Goal: Find specific page/section: Find specific page/section

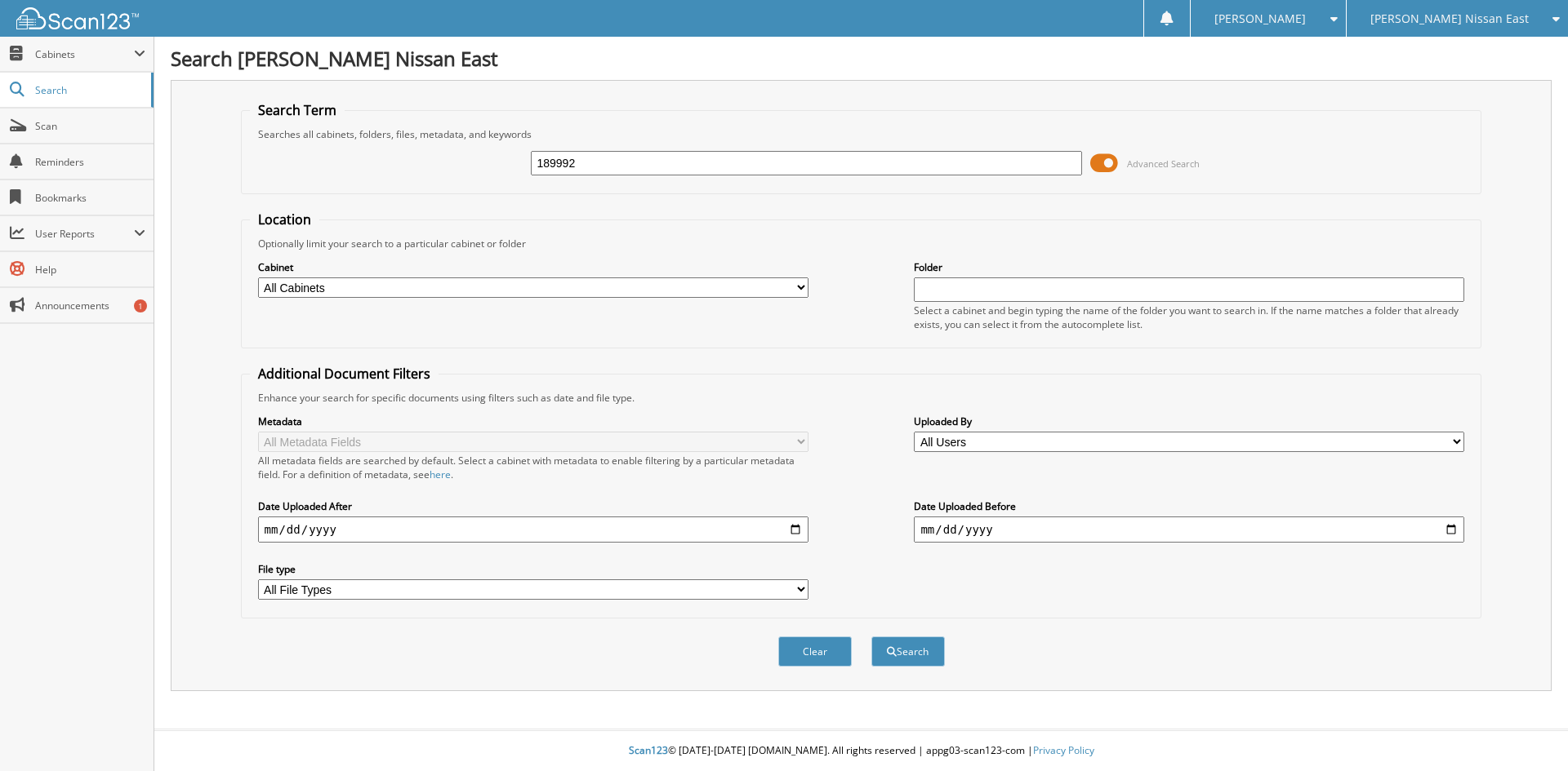
type input "189992"
click at [871, 637] on button "Search" at bounding box center [908, 652] width 74 height 30
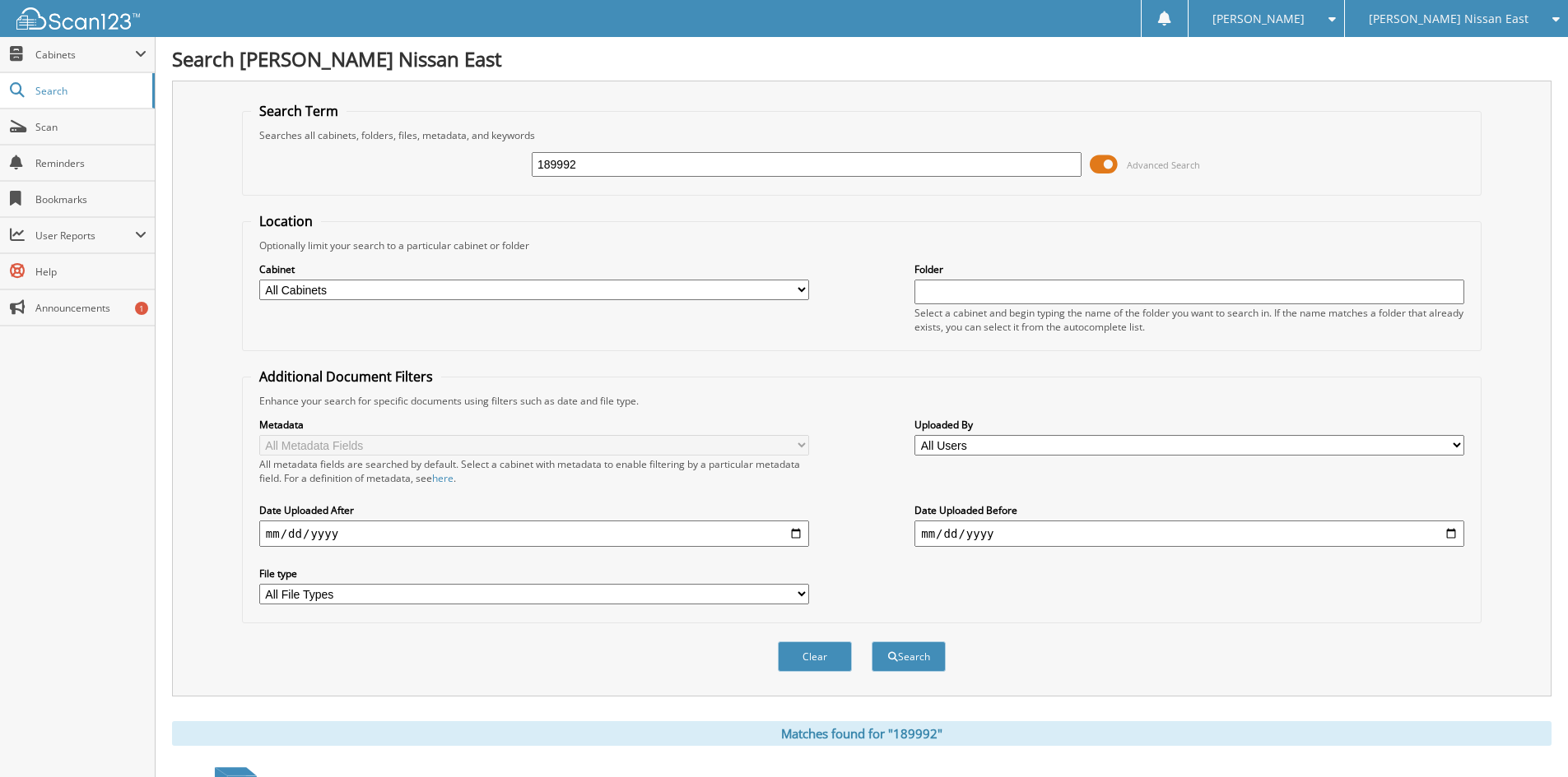
scroll to position [248, 0]
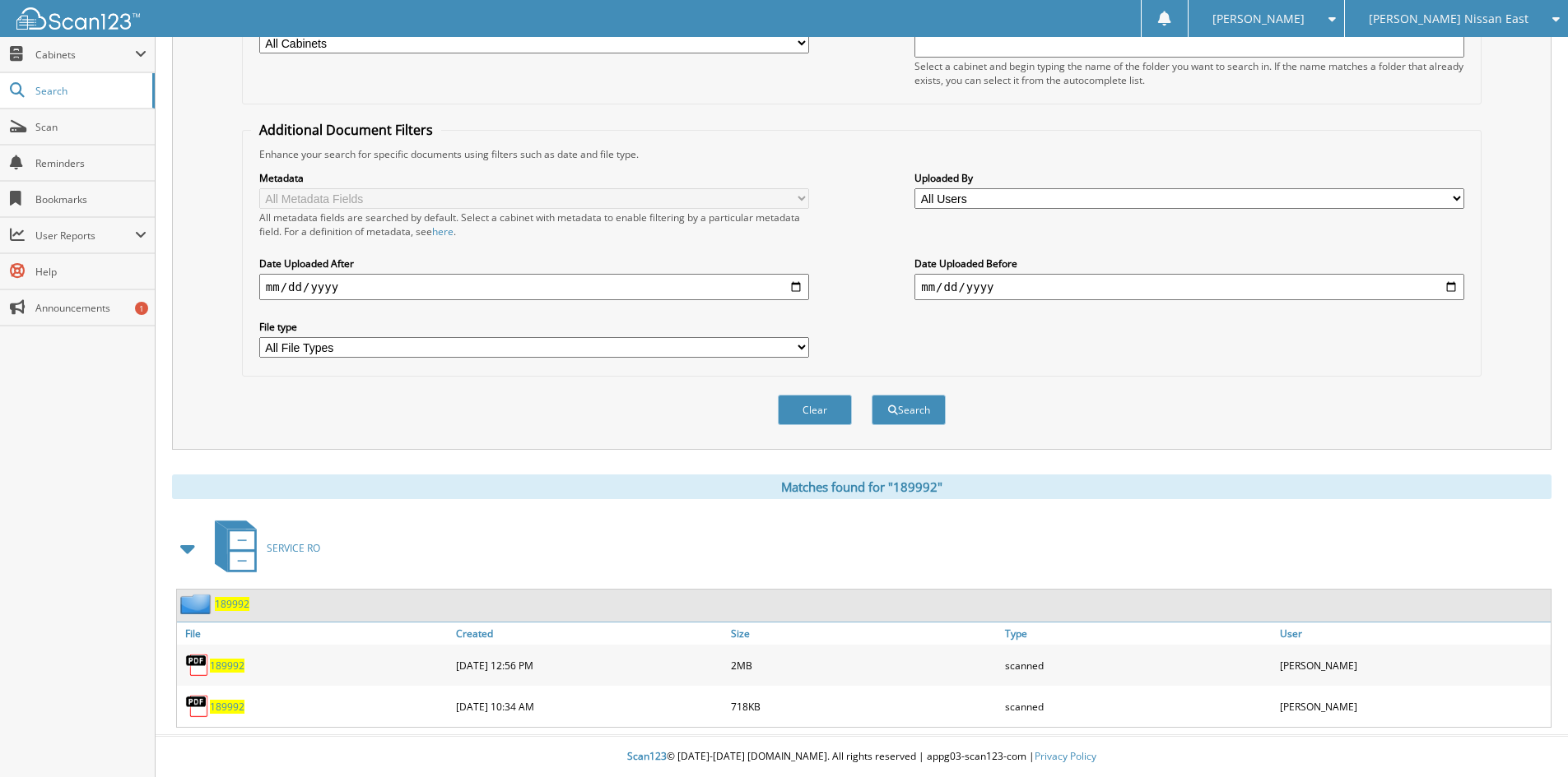
click at [228, 669] on span "189992" at bounding box center [228, 666] width 35 height 14
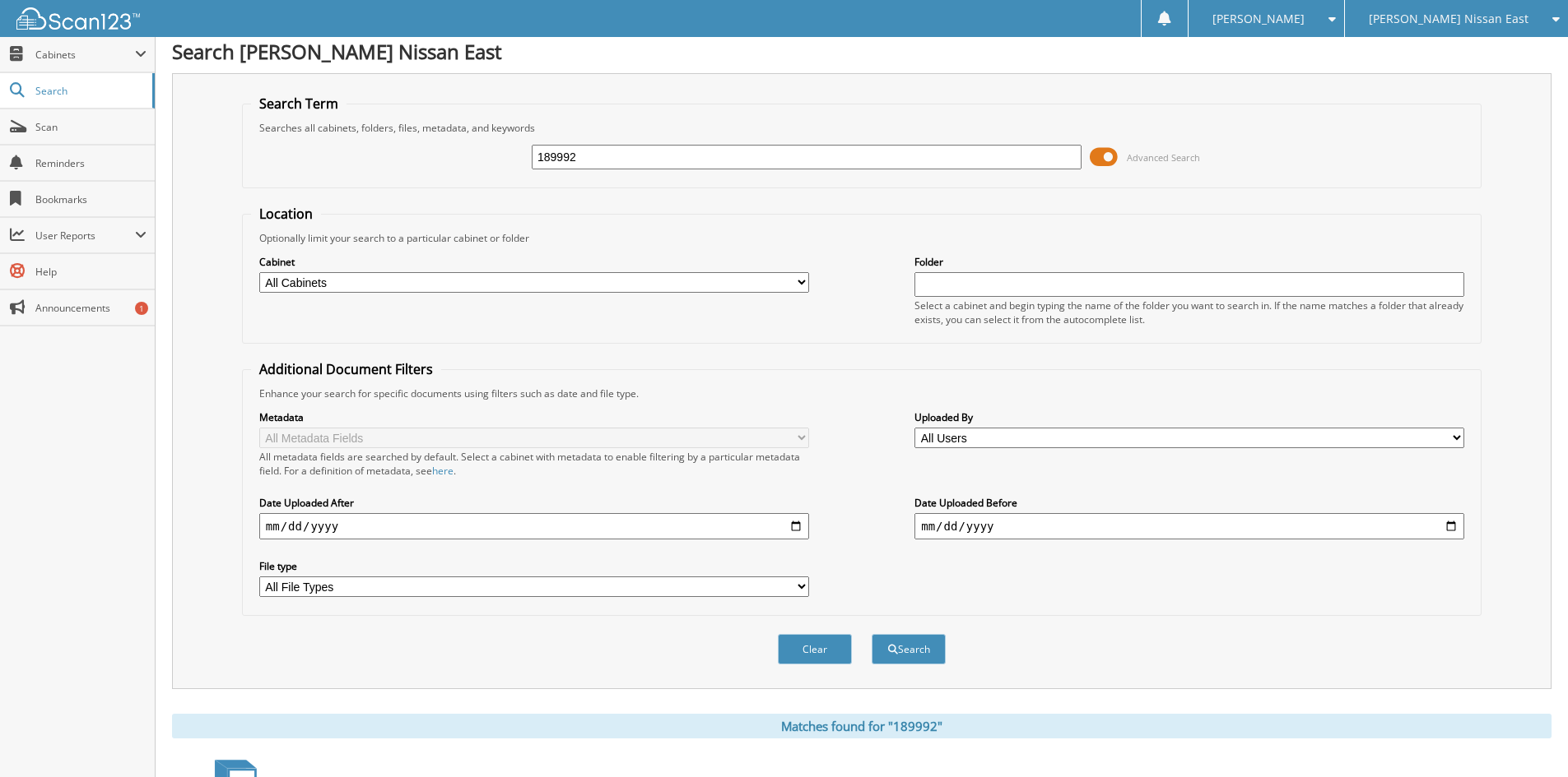
scroll to position [0, 0]
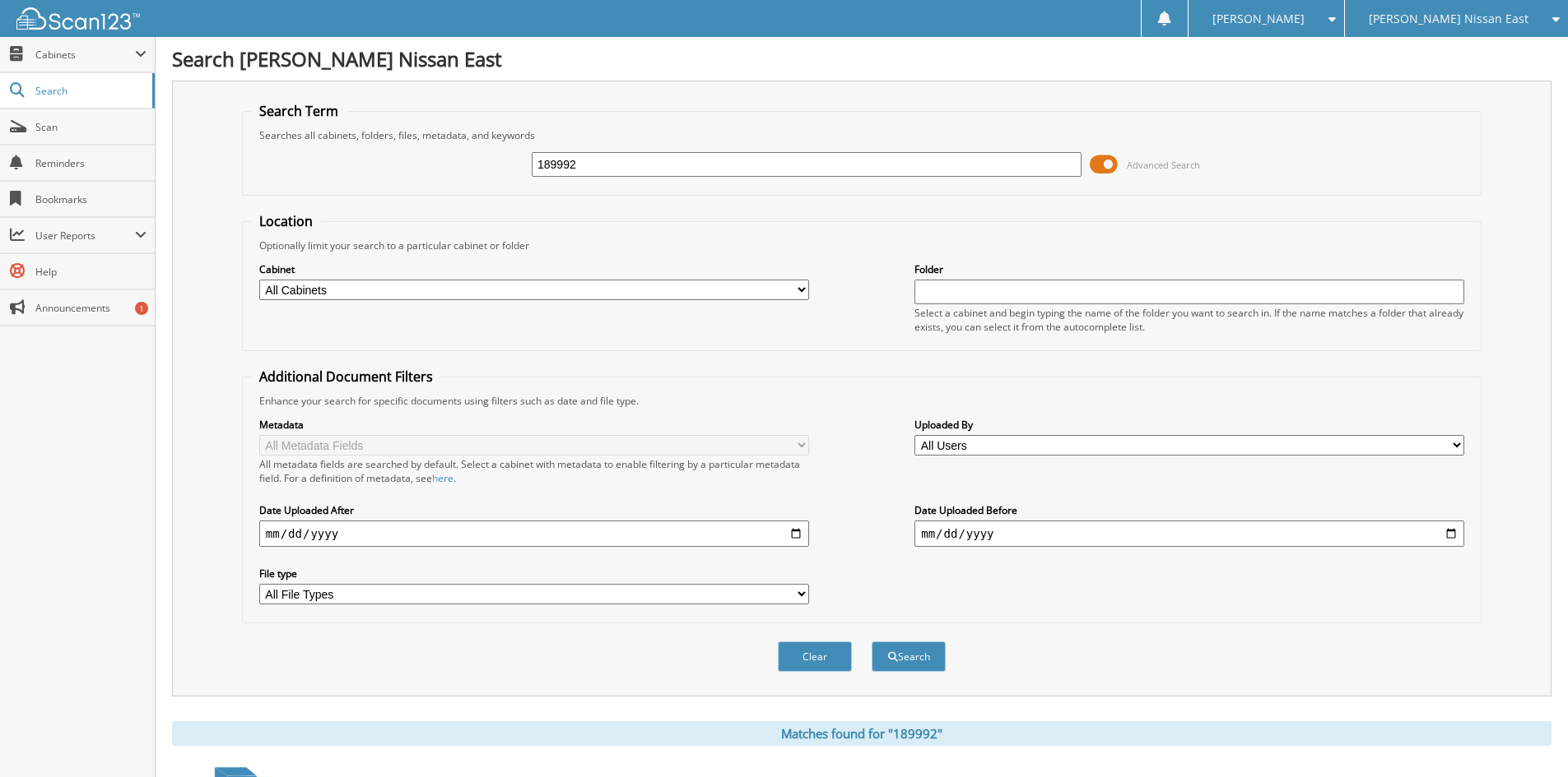
drag, startPoint x: 627, startPoint y: 165, endPoint x: 507, endPoint y: 163, distance: 120.0
click at [507, 163] on div "189992 Advanced Search" at bounding box center [861, 165] width 1222 height 44
type input "190362"
click at [871, 642] on button "Search" at bounding box center [908, 657] width 74 height 30
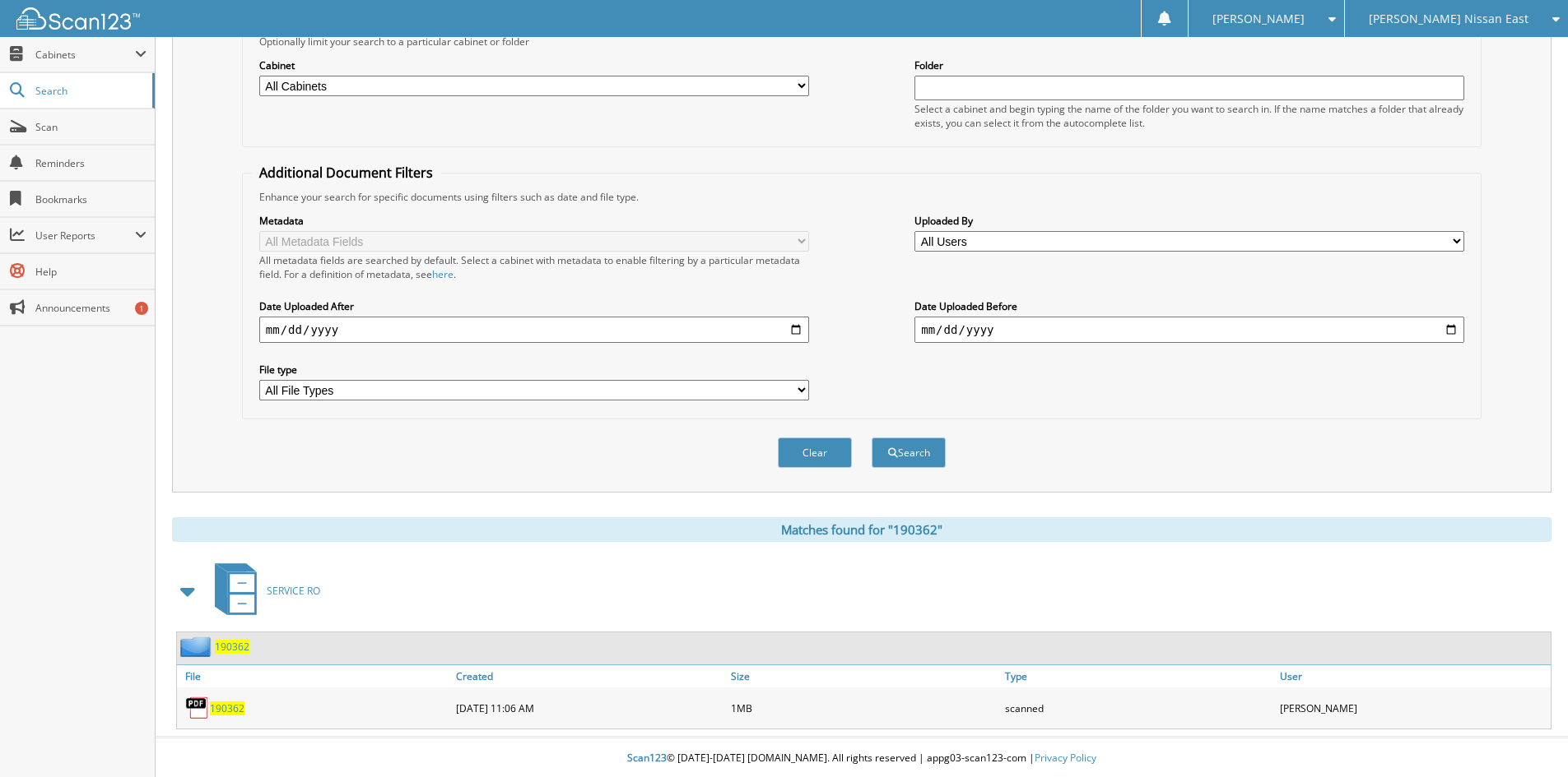
scroll to position [207, 0]
click at [231, 708] on span "190362" at bounding box center [228, 707] width 35 height 14
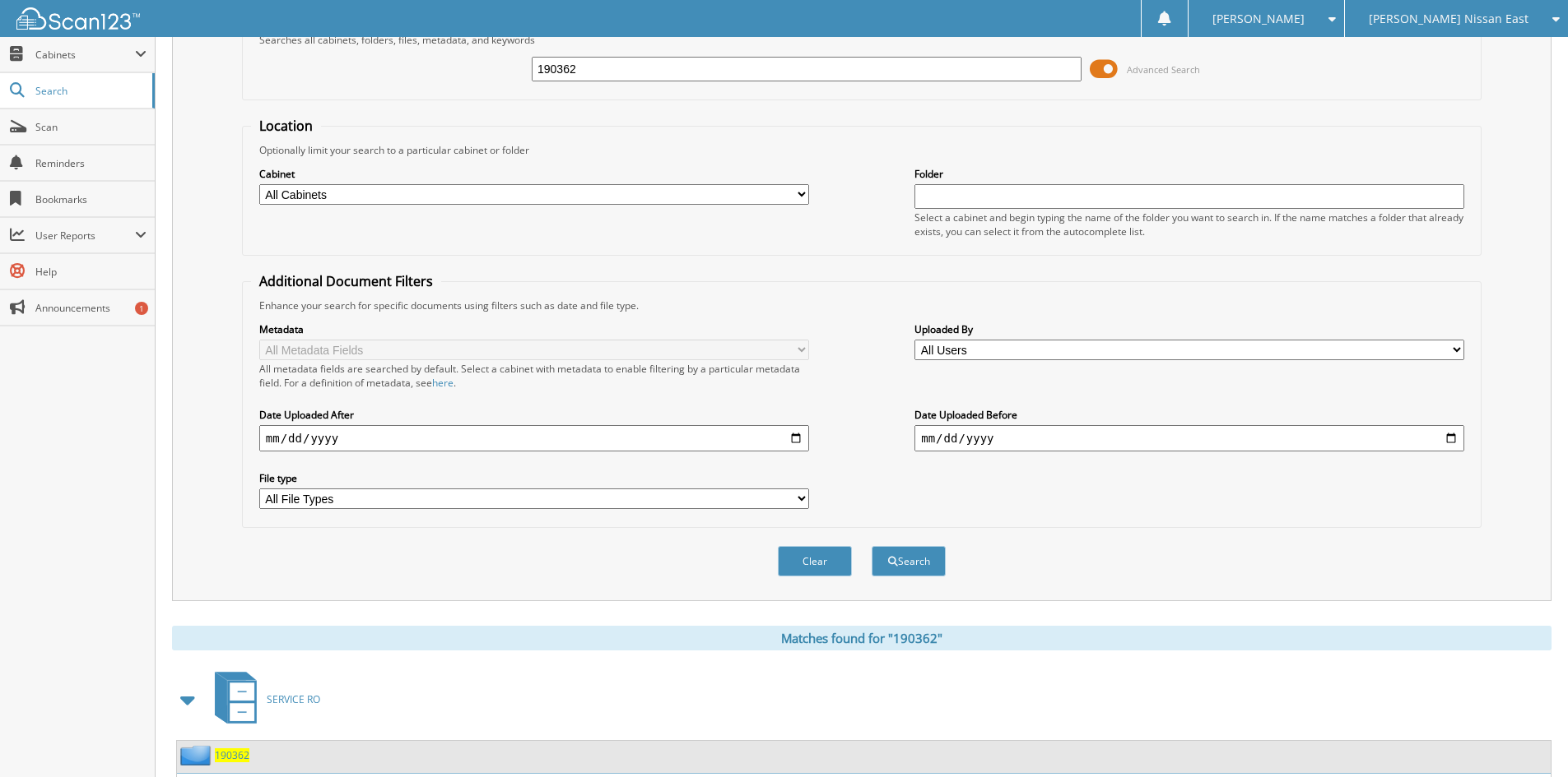
scroll to position [0, 0]
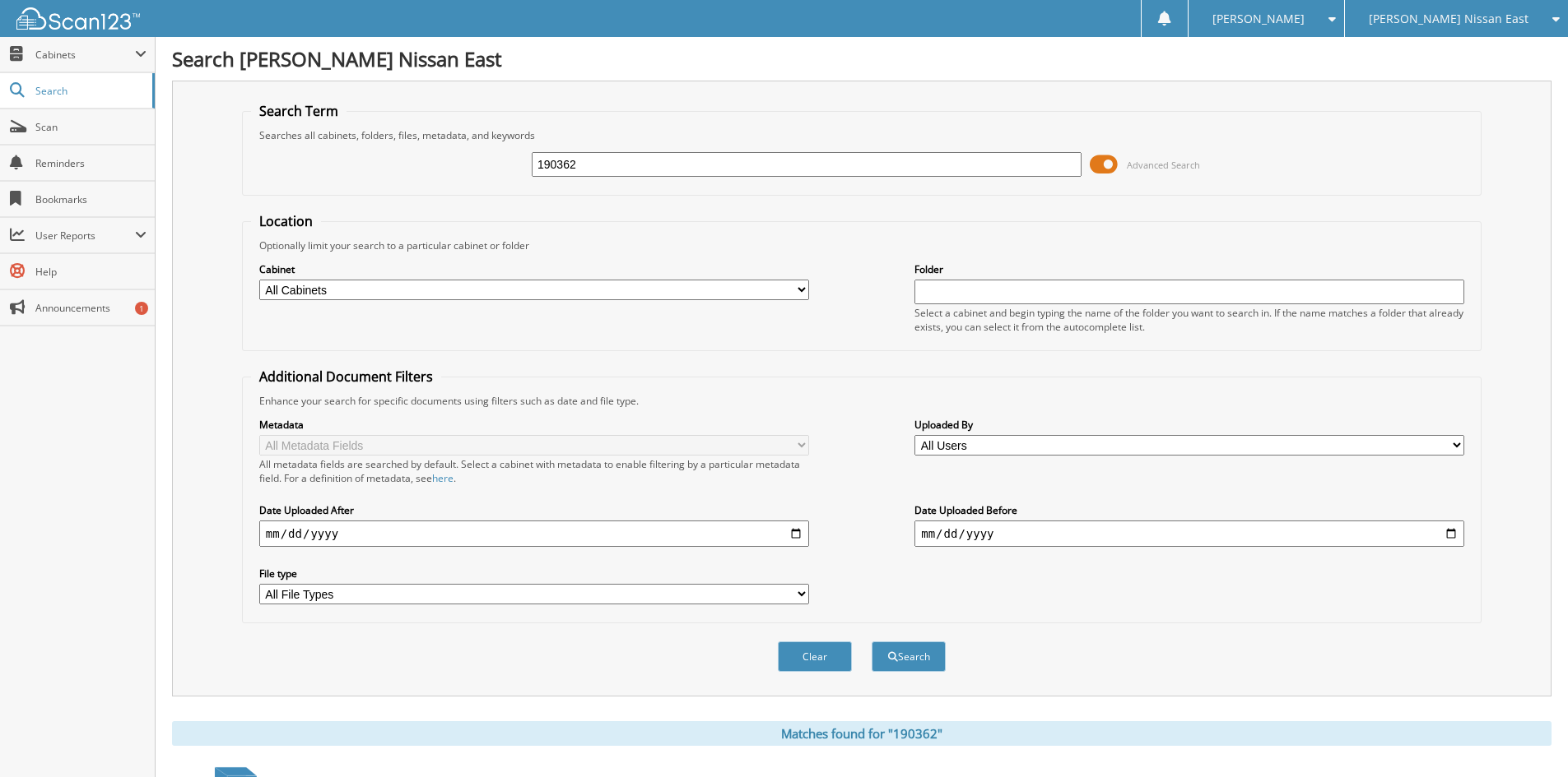
drag, startPoint x: 593, startPoint y: 166, endPoint x: 517, endPoint y: 167, distance: 76.0
click at [517, 167] on div "190362 Advanced Search" at bounding box center [861, 165] width 1222 height 44
type input "190477"
click at [871, 642] on button "Search" at bounding box center [908, 657] width 74 height 30
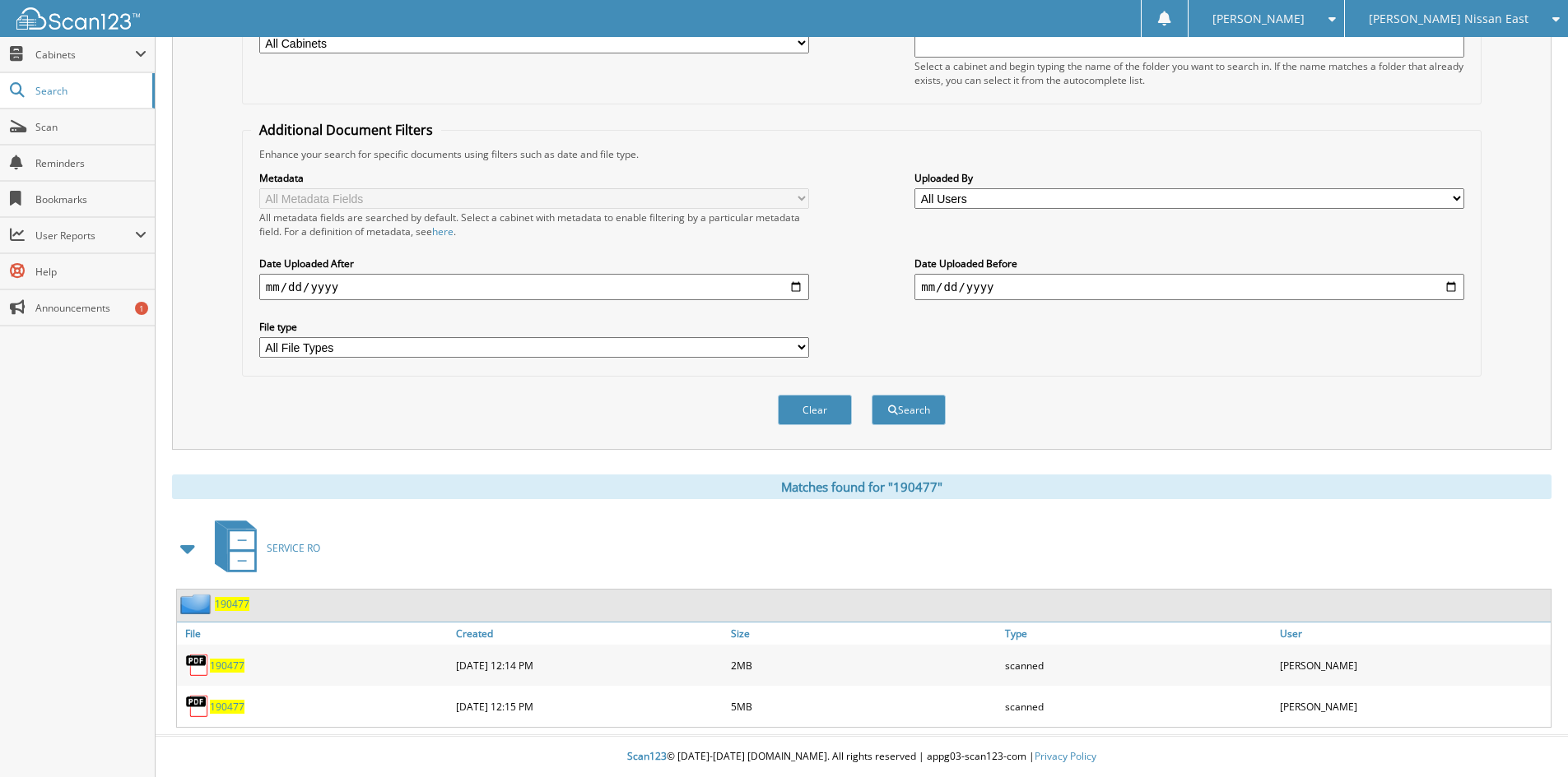
scroll to position [248, 0]
click at [232, 666] on span "190477" at bounding box center [228, 666] width 35 height 14
click at [228, 706] on span "190477" at bounding box center [228, 707] width 35 height 14
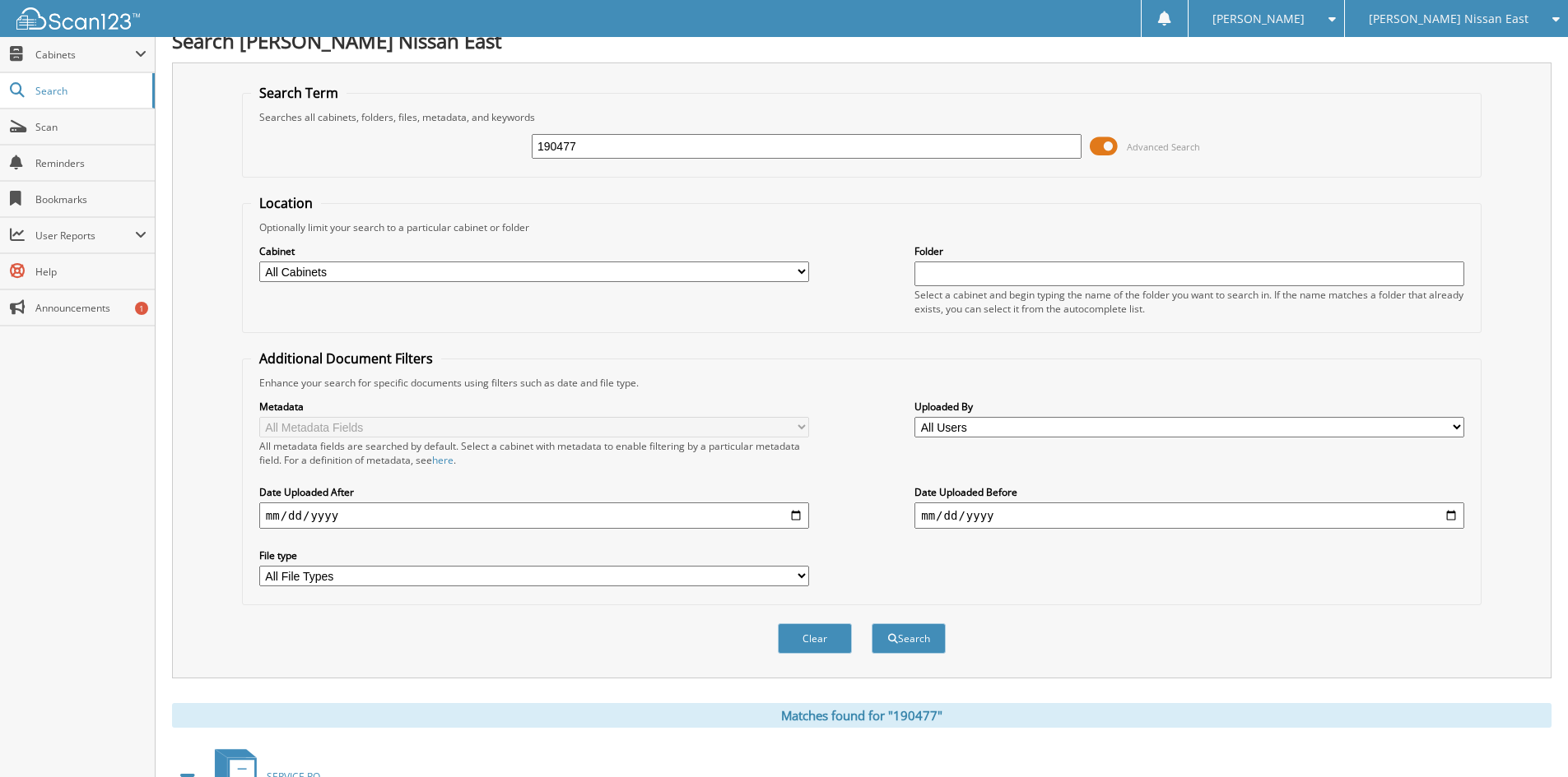
scroll to position [0, 0]
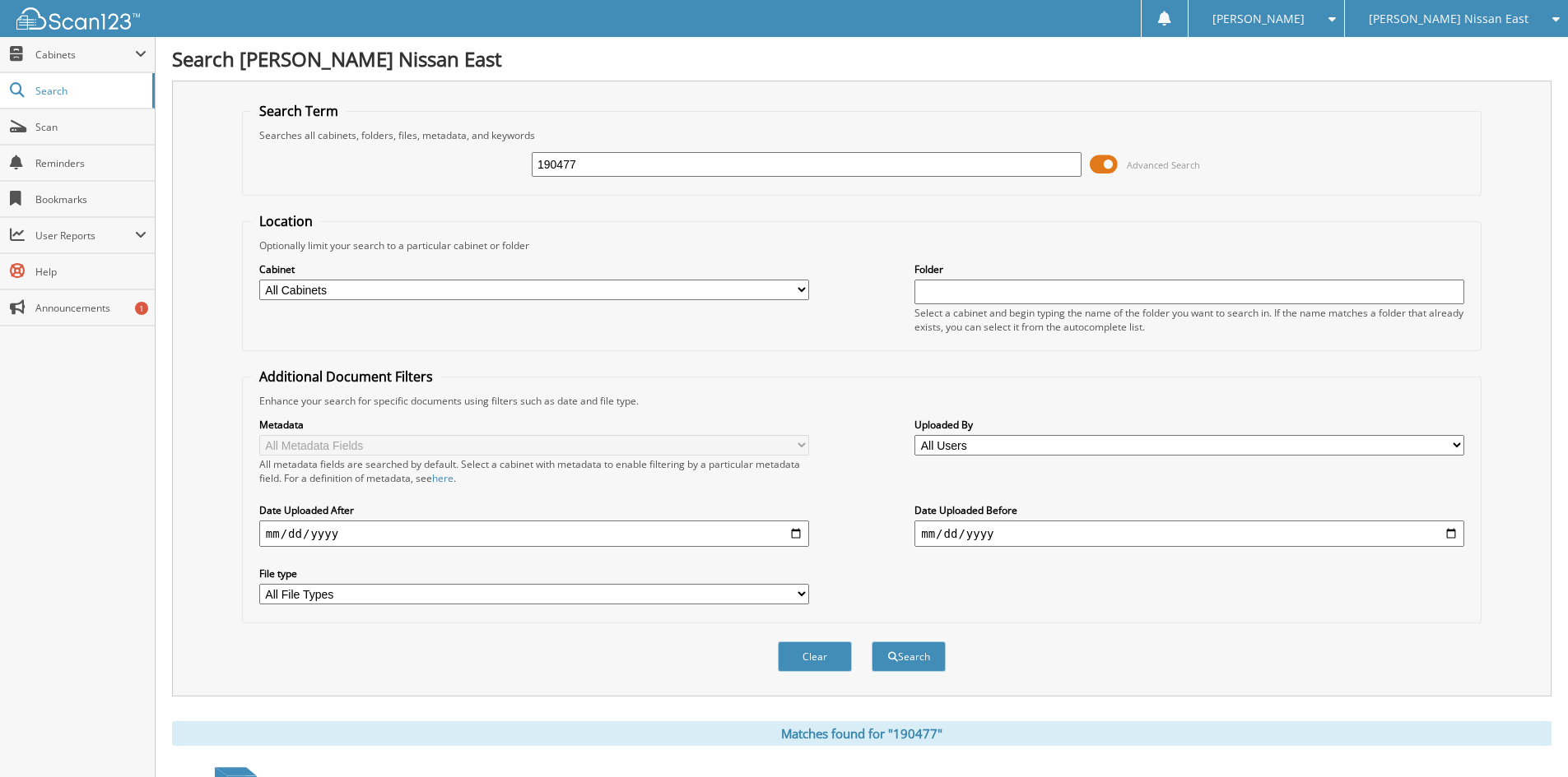
drag, startPoint x: 530, startPoint y: 161, endPoint x: 417, endPoint y: 177, distance: 114.1
click at [417, 177] on div "190477 Advanced Search" at bounding box center [861, 165] width 1222 height 44
type input "190856"
click at [871, 642] on button "Search" at bounding box center [908, 657] width 74 height 30
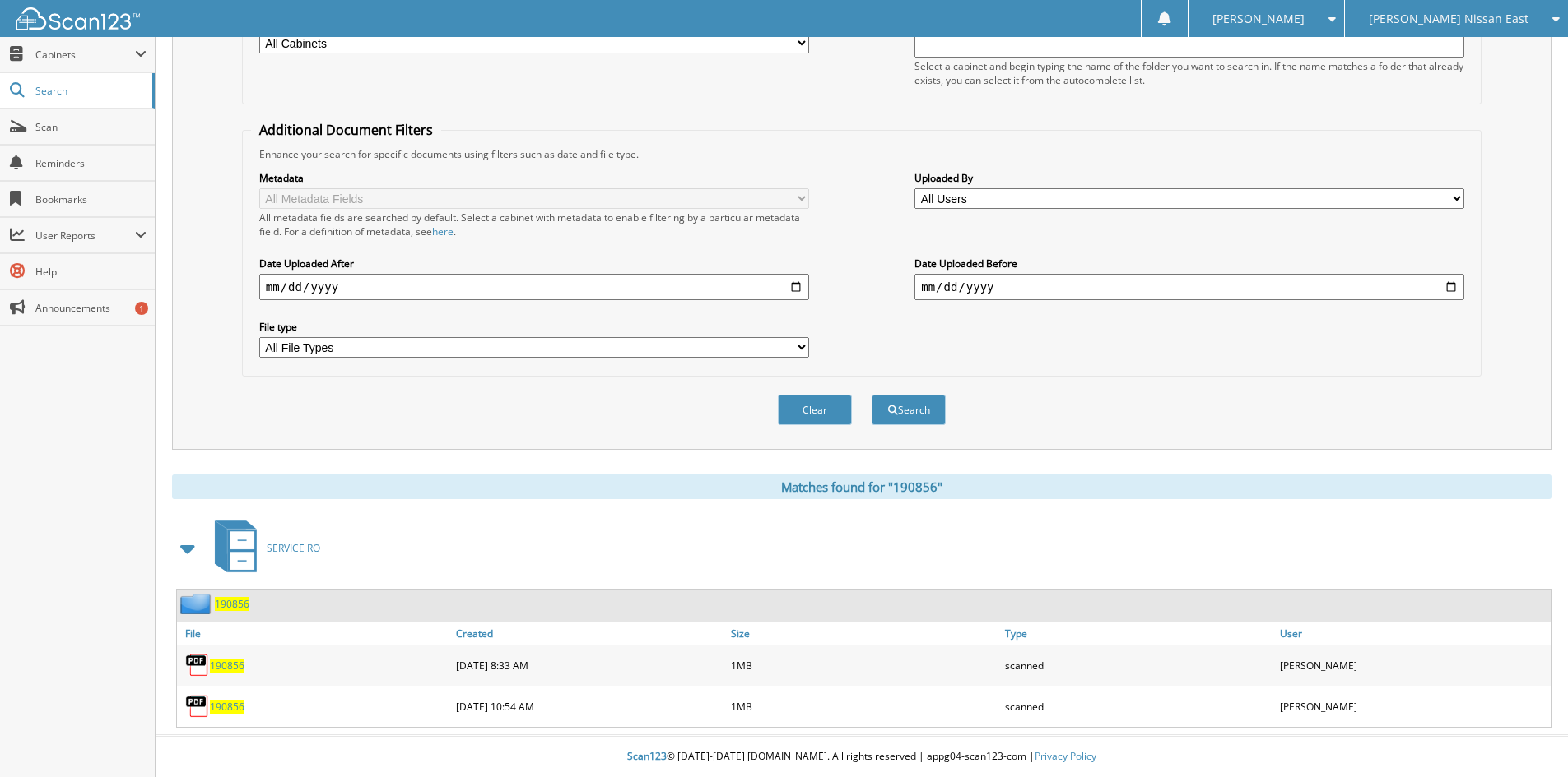
scroll to position [248, 0]
click at [224, 667] on span "190856" at bounding box center [228, 666] width 35 height 14
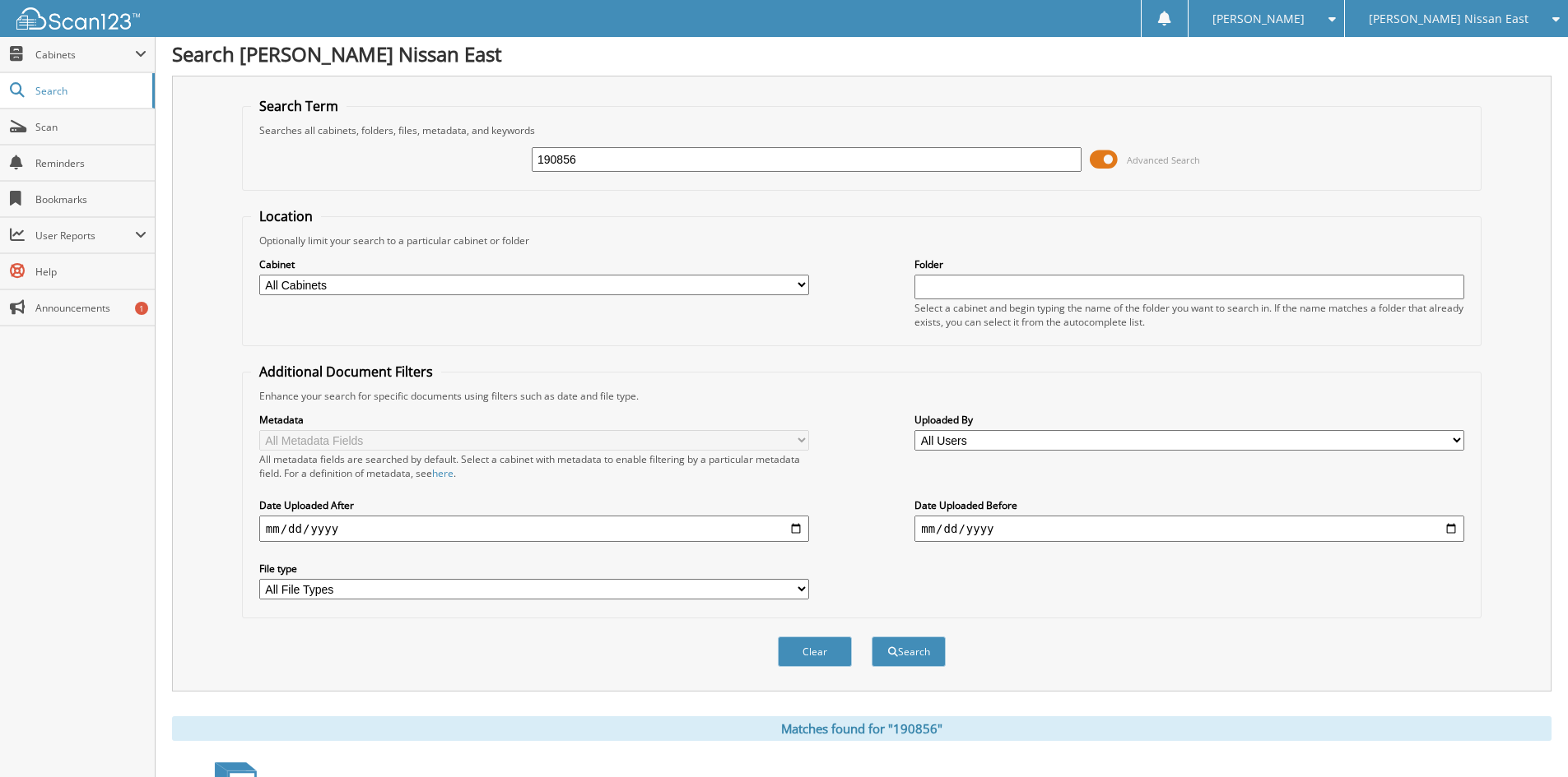
scroll to position [1, 0]
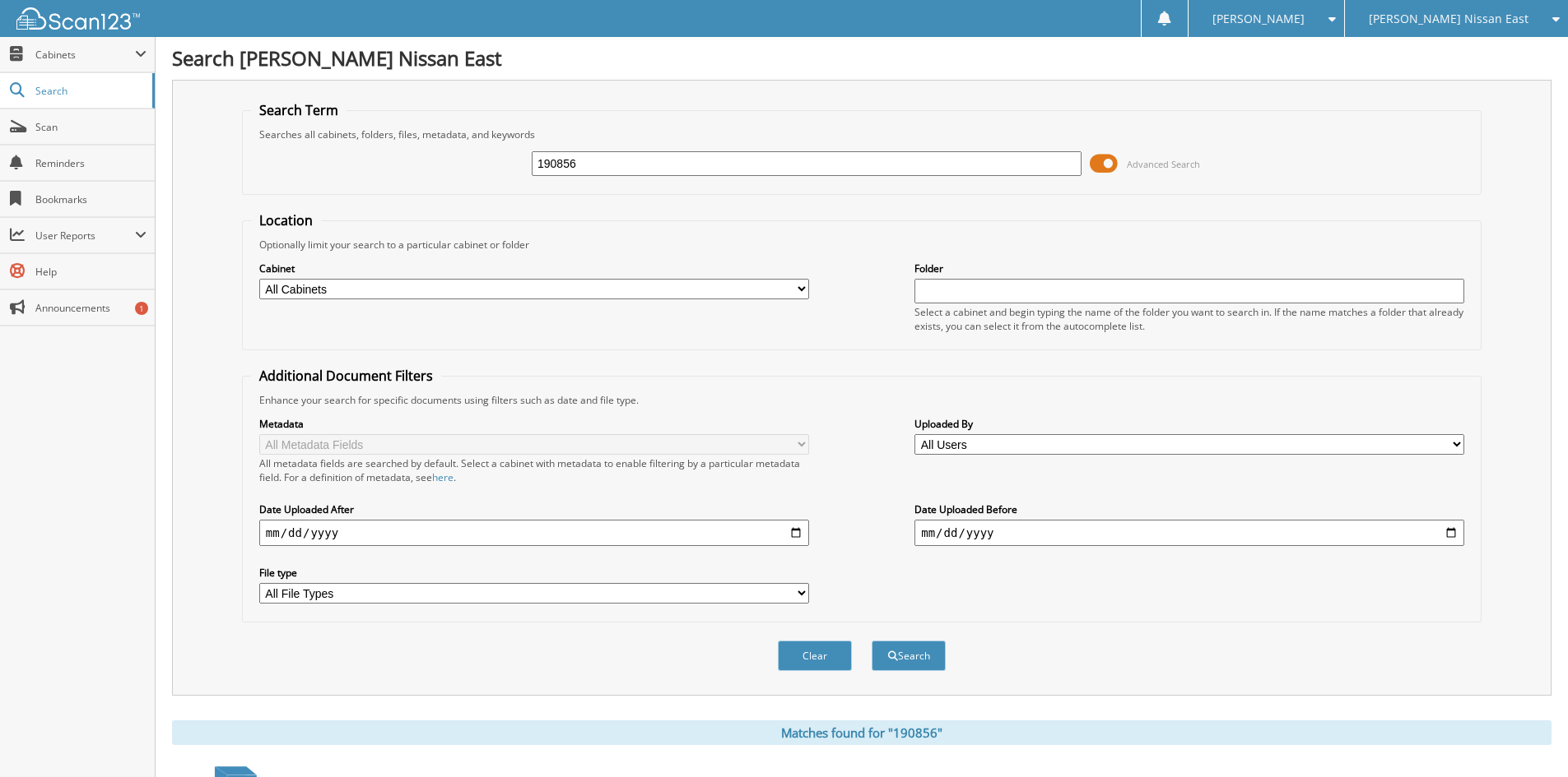
drag, startPoint x: 608, startPoint y: 166, endPoint x: 462, endPoint y: 161, distance: 146.1
click at [462, 161] on div "190856 Advanced Search" at bounding box center [861, 164] width 1222 height 44
type input "190854"
click at [871, 641] on button "Search" at bounding box center [908, 656] width 74 height 30
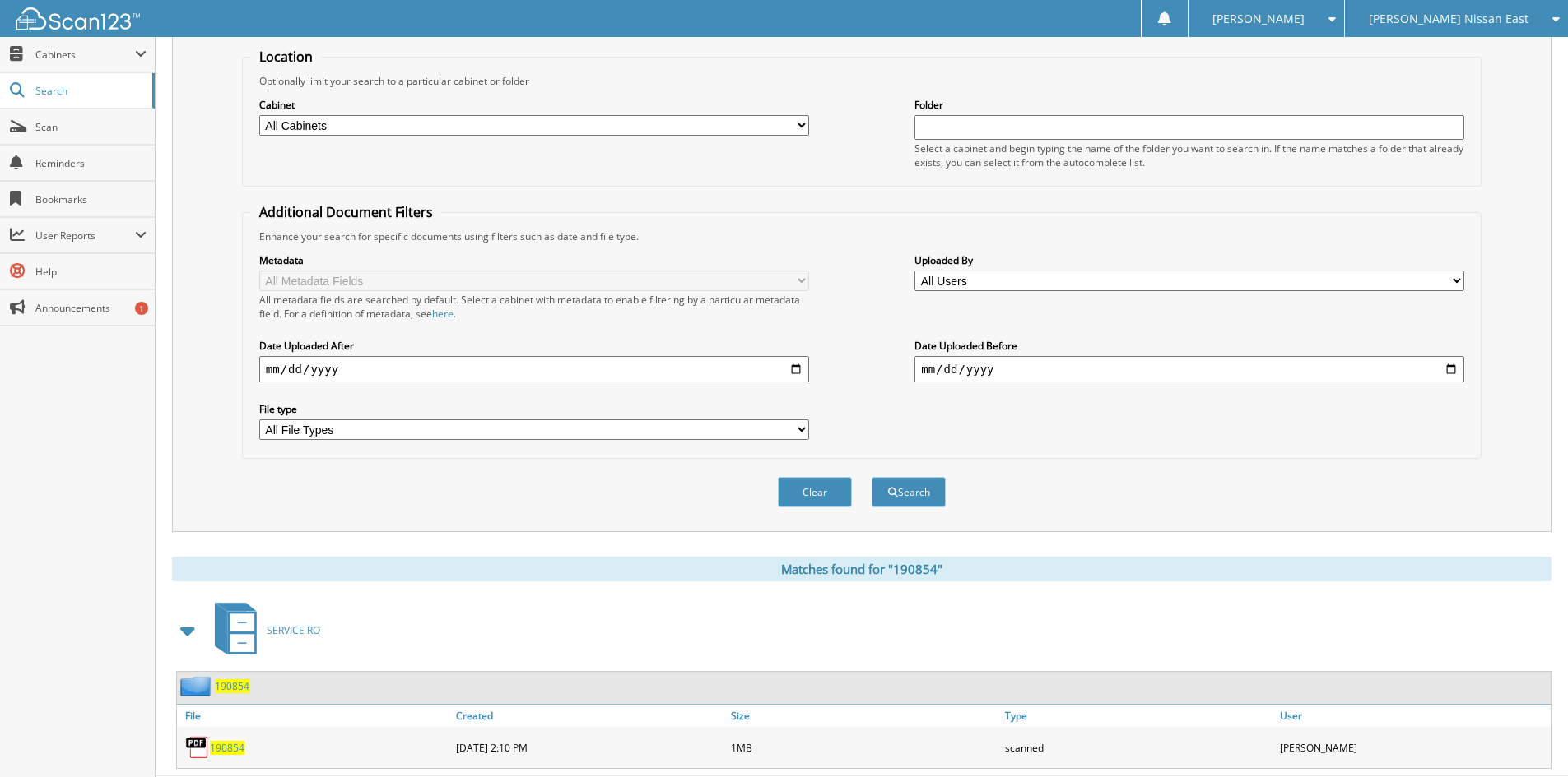
scroll to position [207, 0]
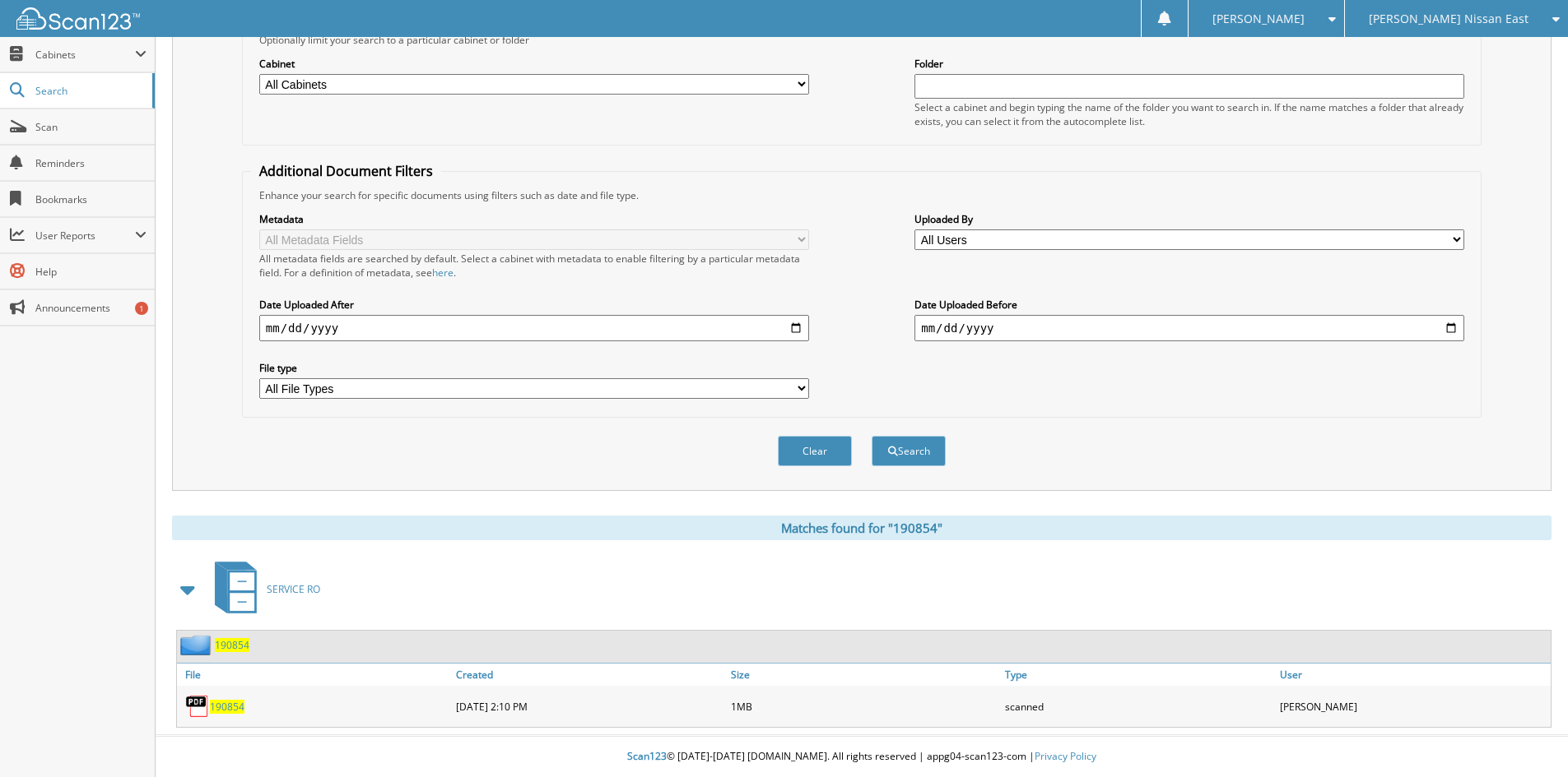
drag, startPoint x: 228, startPoint y: 705, endPoint x: 238, endPoint y: 701, distance: 10.8
click at [228, 705] on span "190854" at bounding box center [228, 707] width 35 height 14
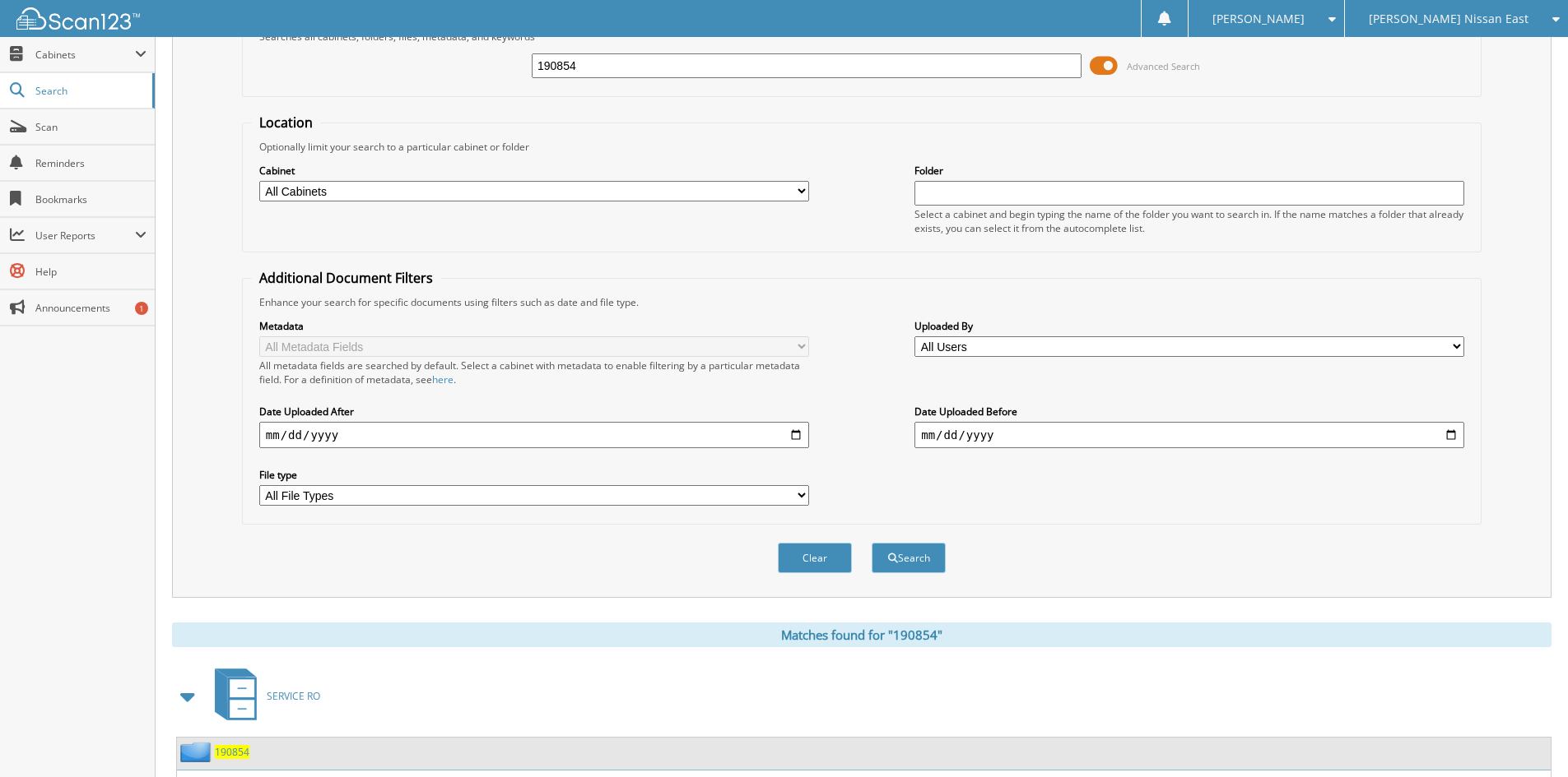
scroll to position [0, 0]
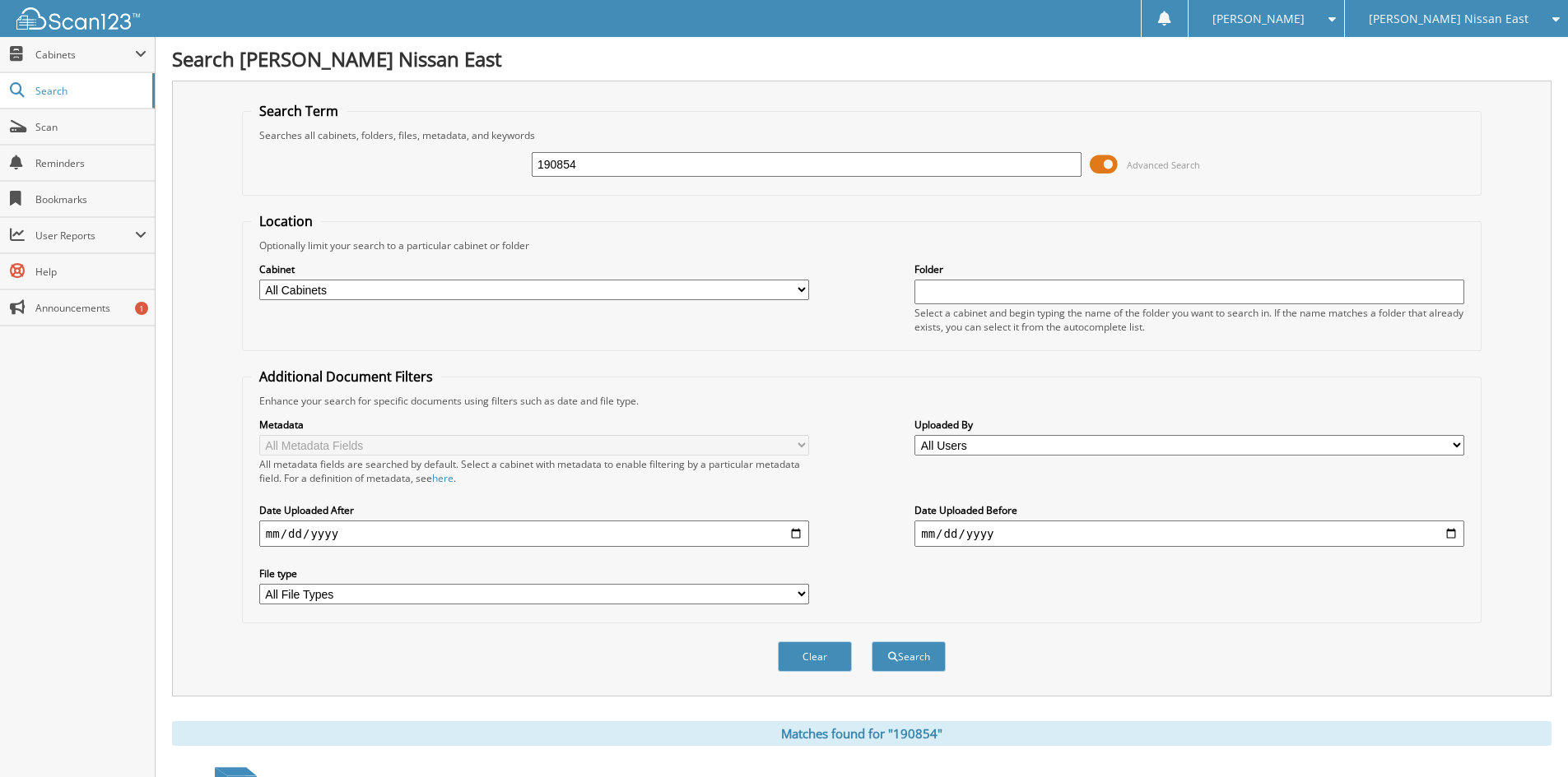
drag, startPoint x: 601, startPoint y: 168, endPoint x: 419, endPoint y: 168, distance: 182.0
click at [419, 168] on div "190854 Advanced Search" at bounding box center [861, 165] width 1222 height 44
type input "190812"
click at [871, 642] on button "Search" at bounding box center [908, 657] width 74 height 30
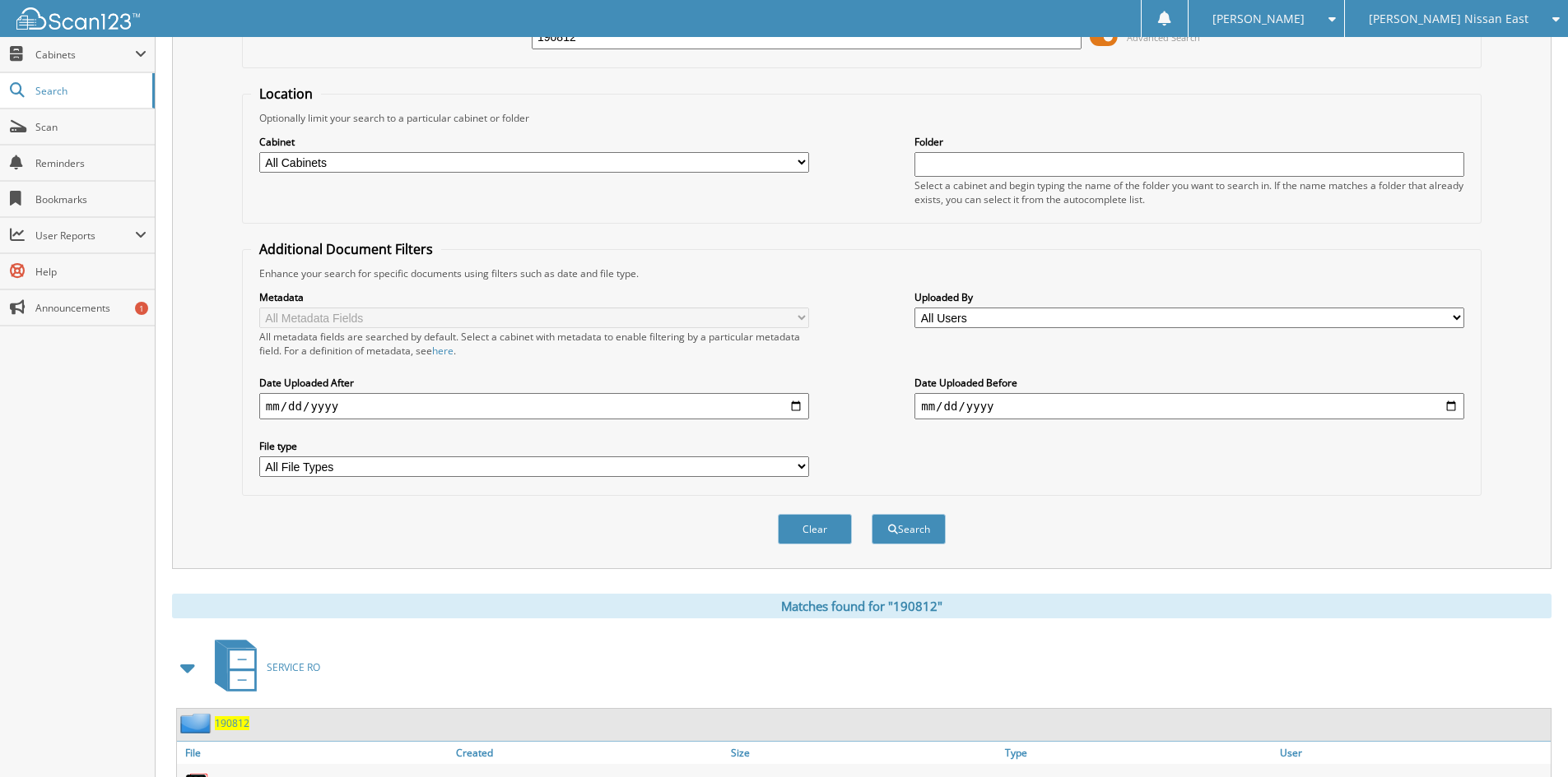
scroll to position [248, 0]
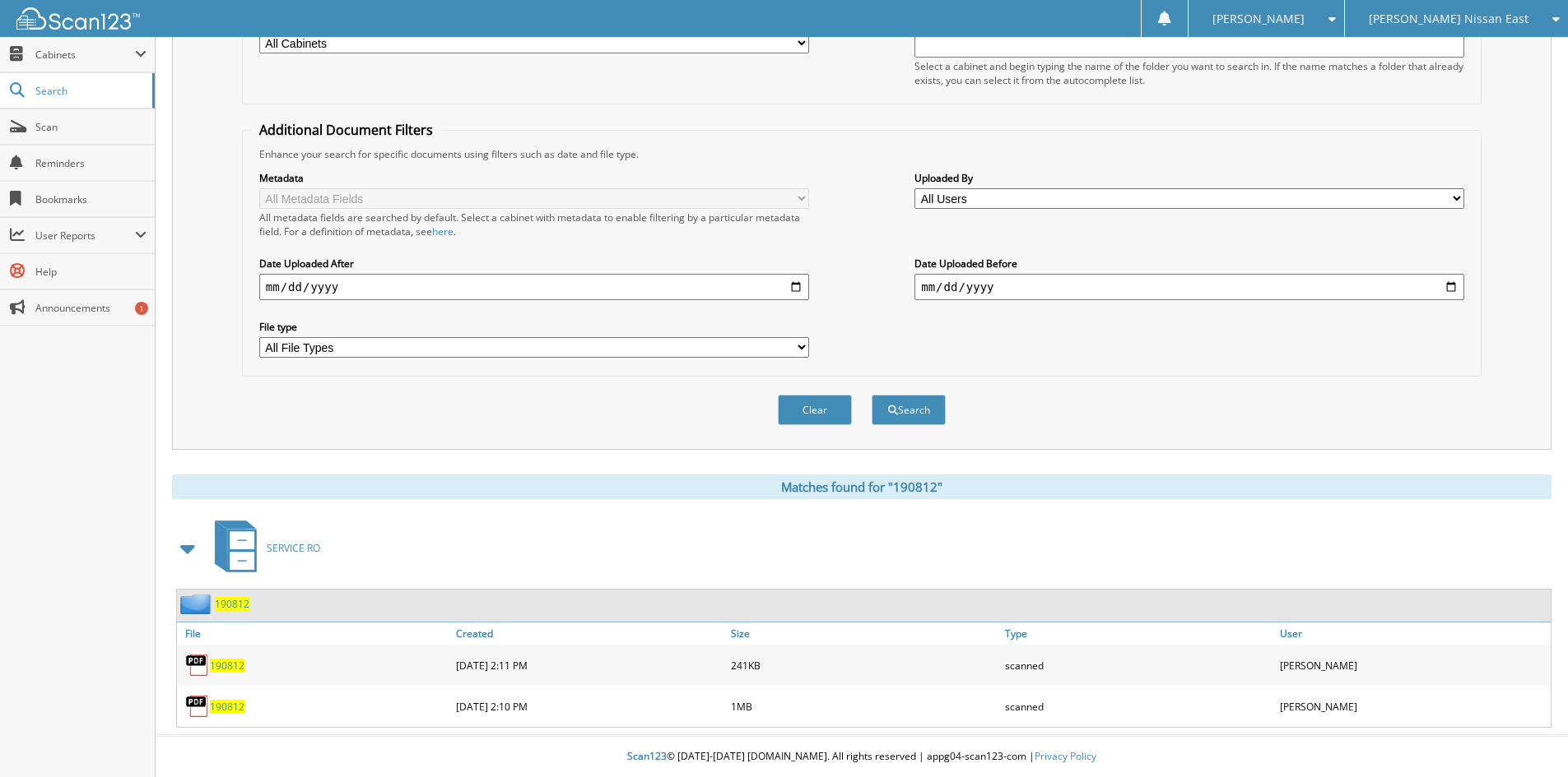
click at [236, 668] on span "190812" at bounding box center [228, 666] width 35 height 14
click at [223, 708] on span "190812" at bounding box center [228, 707] width 35 height 14
click at [229, 705] on span "190812" at bounding box center [228, 707] width 35 height 14
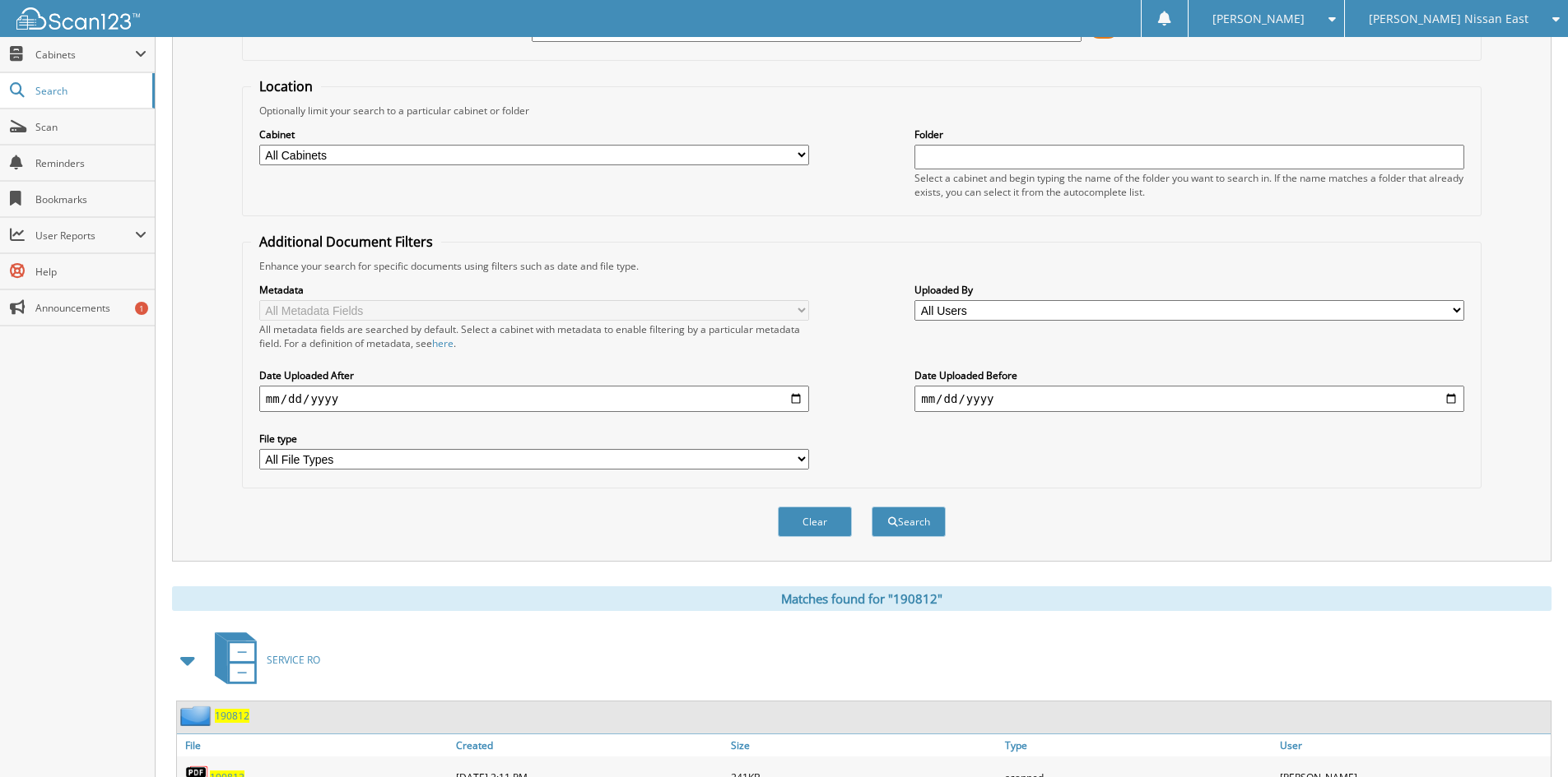
scroll to position [0, 0]
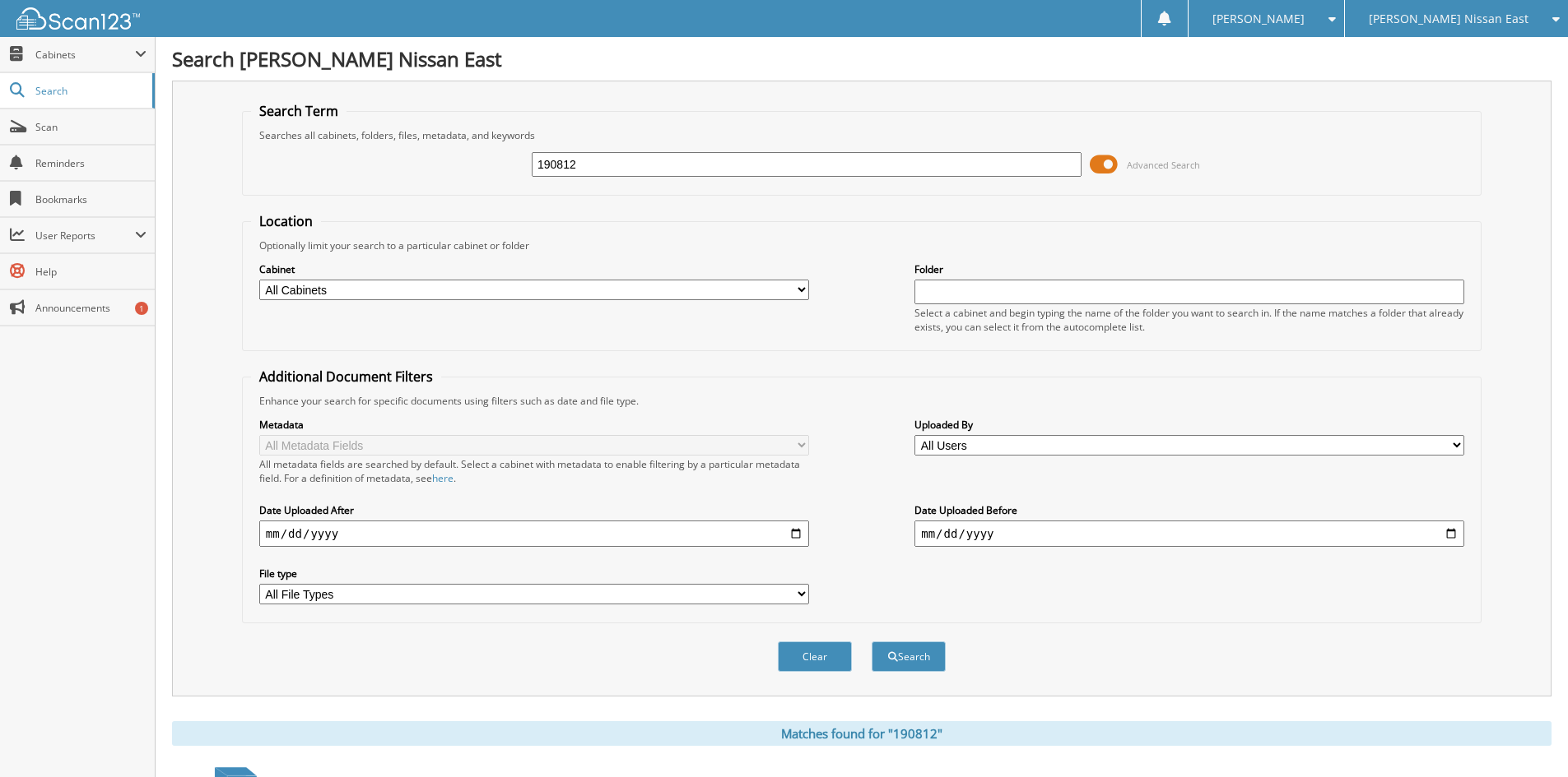
drag, startPoint x: 626, startPoint y: 164, endPoint x: 478, endPoint y: 166, distance: 148.0
click at [478, 166] on div "190812 Advanced Search" at bounding box center [861, 165] width 1222 height 44
type input "190905"
click at [871, 642] on button "Search" at bounding box center [908, 657] width 74 height 30
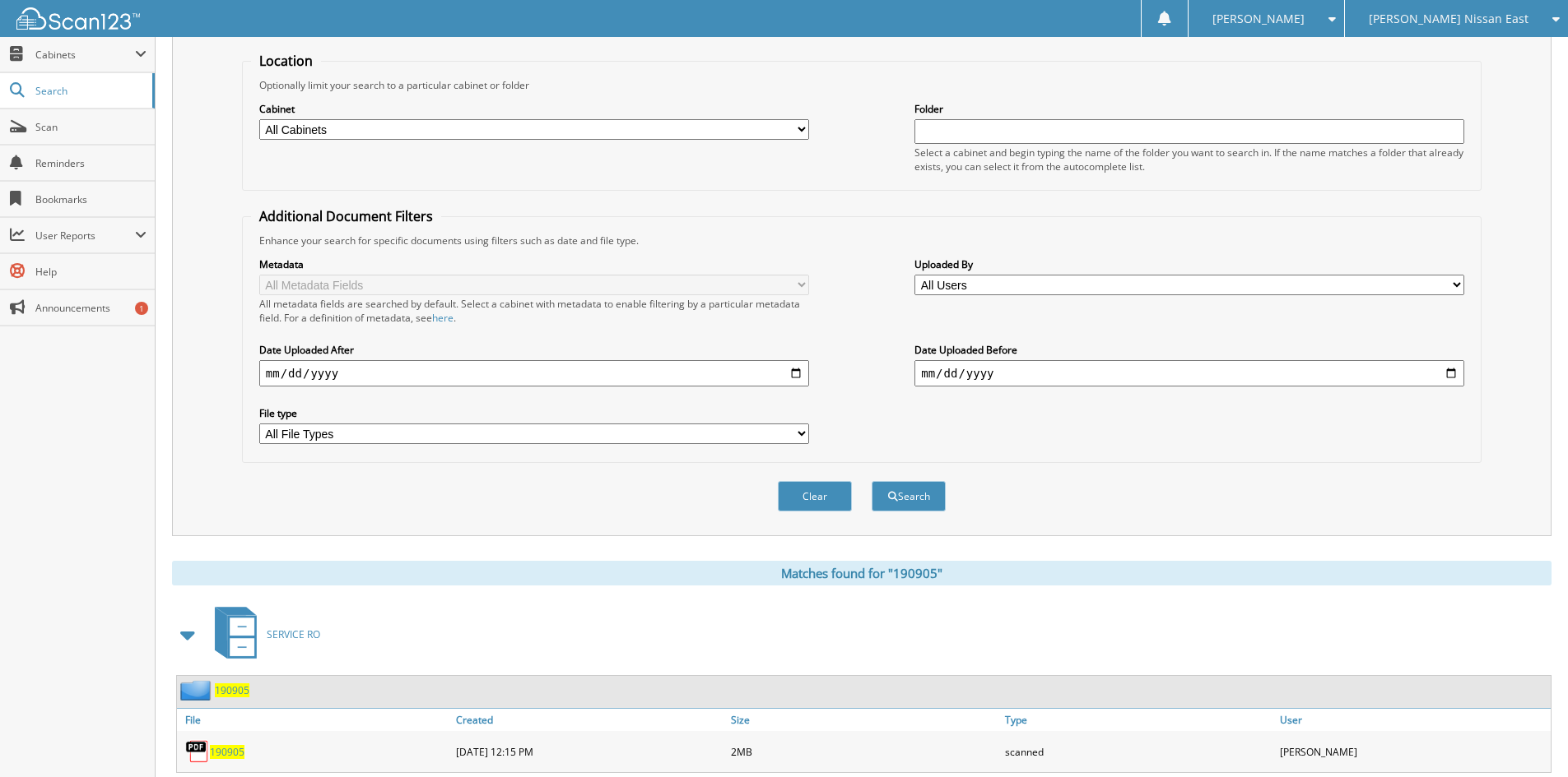
scroll to position [207, 0]
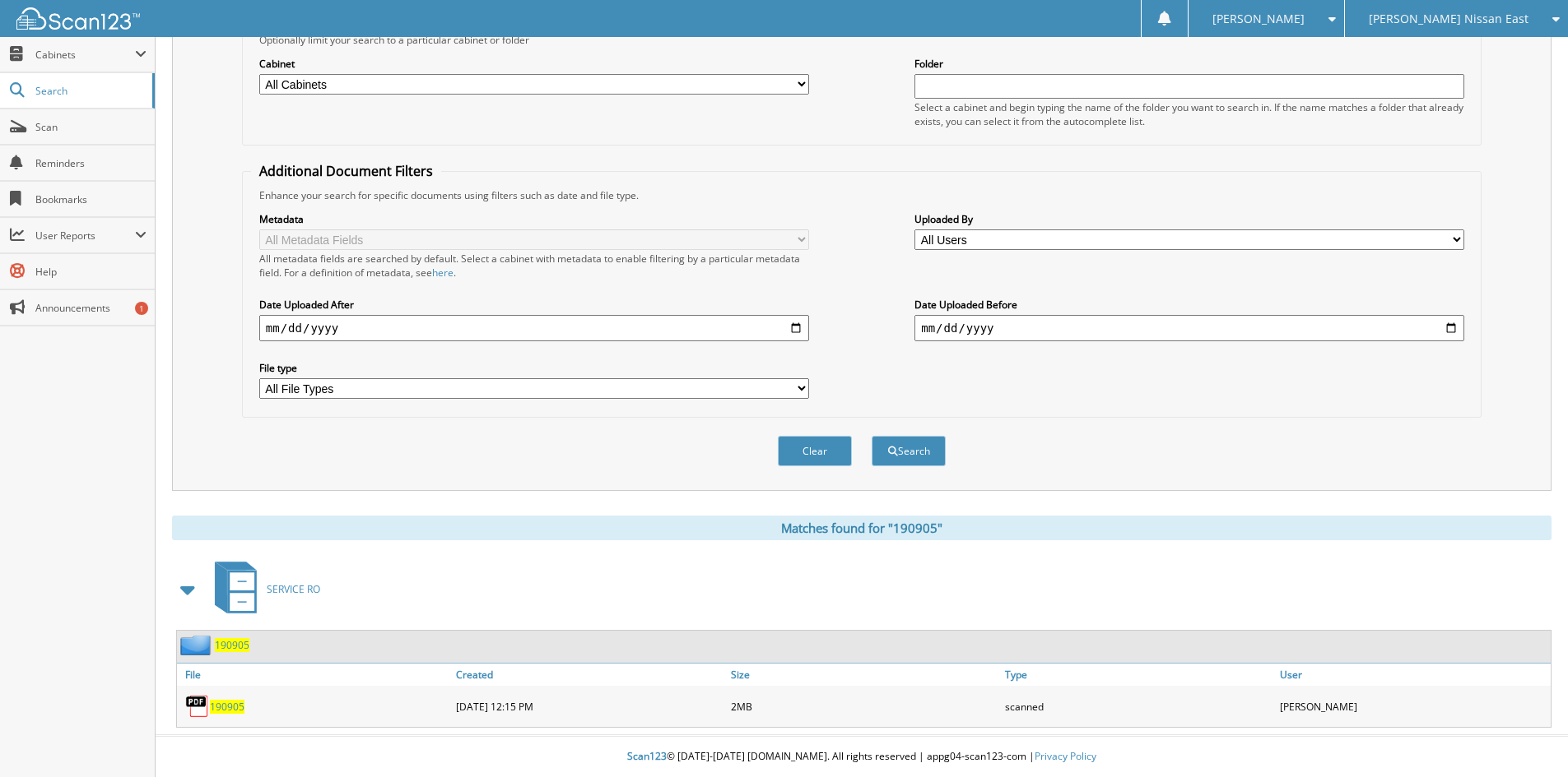
click at [218, 710] on span "190905" at bounding box center [228, 707] width 35 height 14
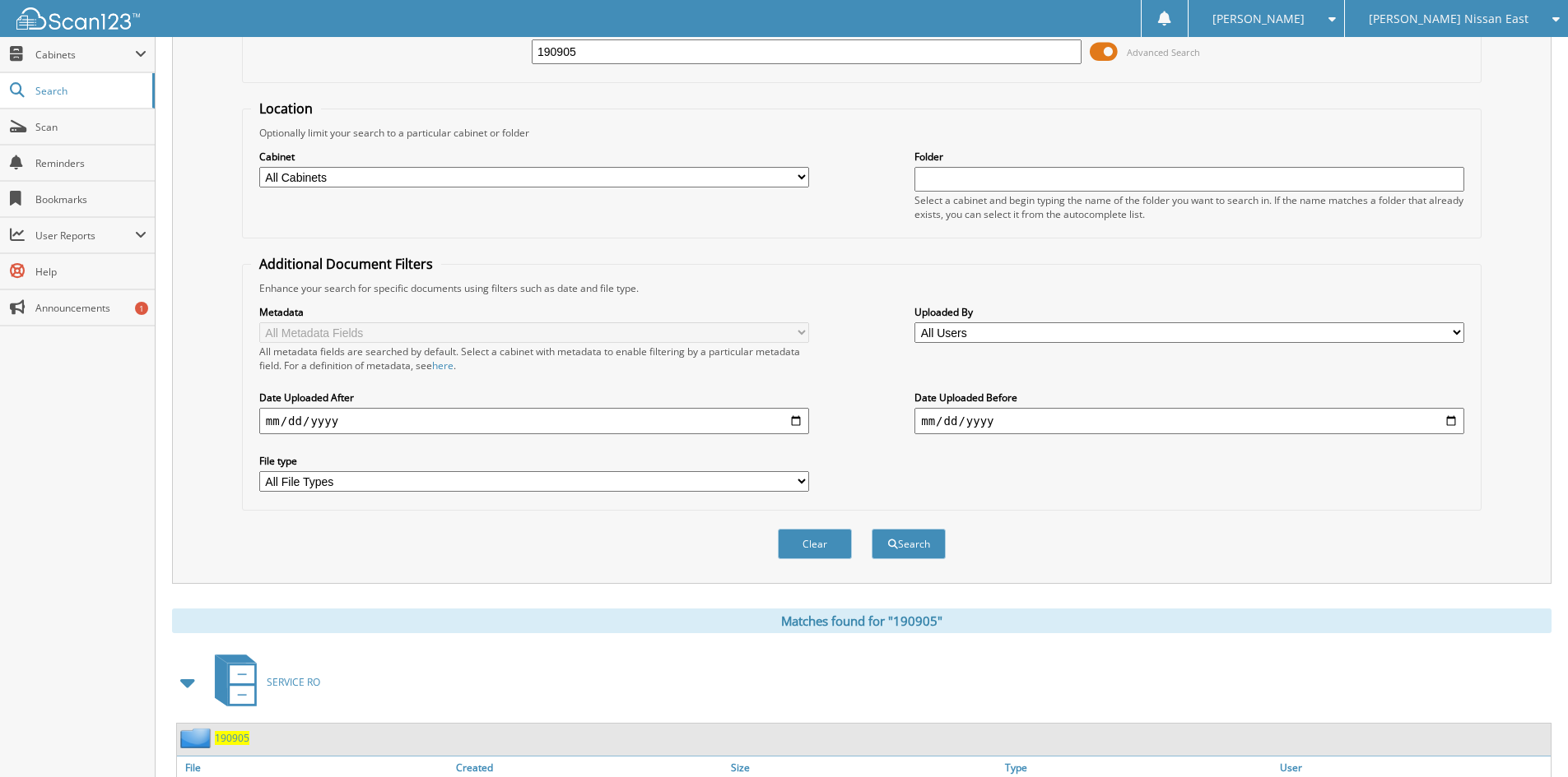
scroll to position [0, 0]
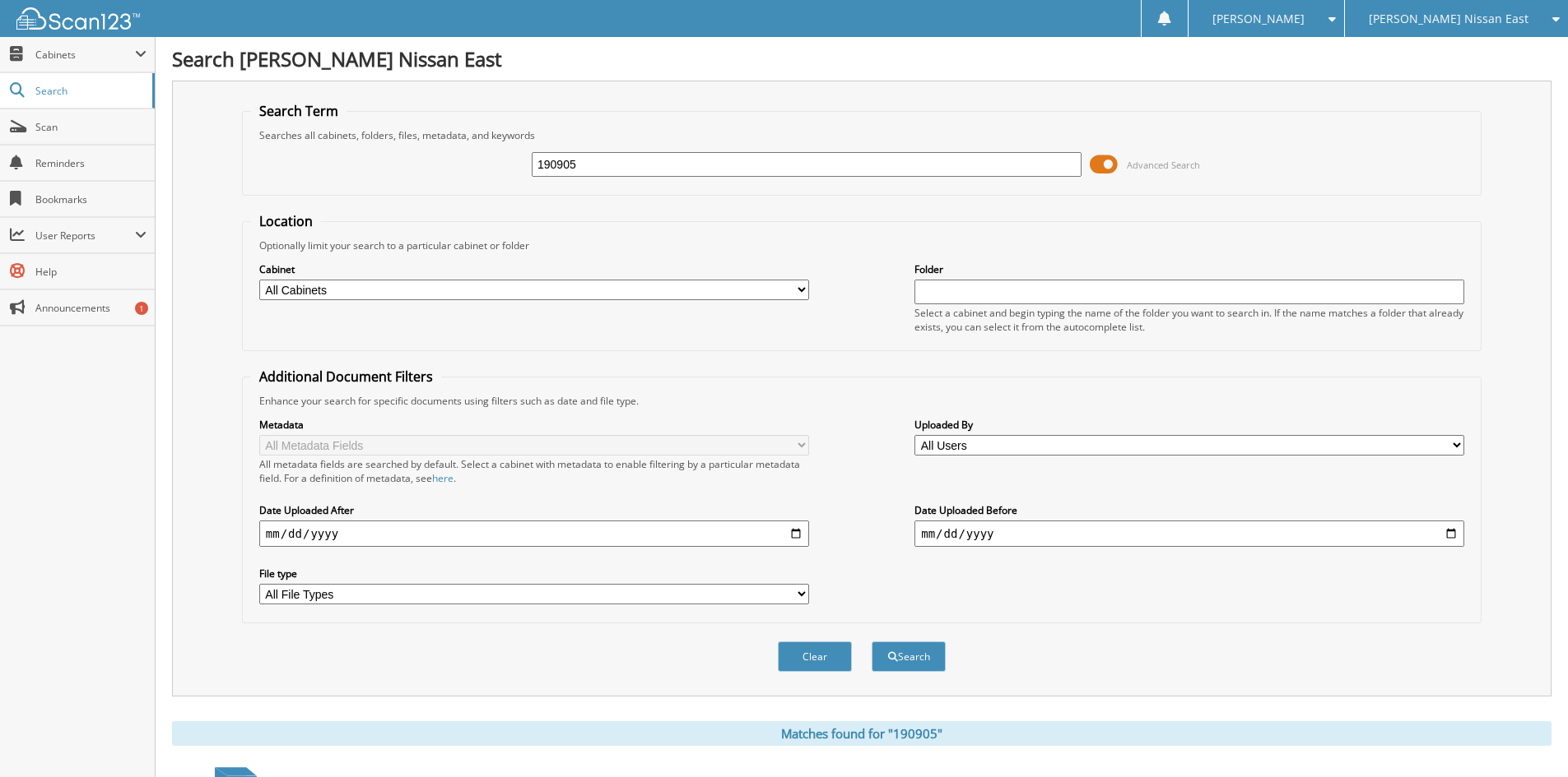
drag, startPoint x: 609, startPoint y: 171, endPoint x: 488, endPoint y: 172, distance: 121.0
click at [488, 172] on div "190905 Advanced Search" at bounding box center [861, 165] width 1222 height 44
type input "190882"
click at [871, 642] on button "Search" at bounding box center [908, 657] width 74 height 30
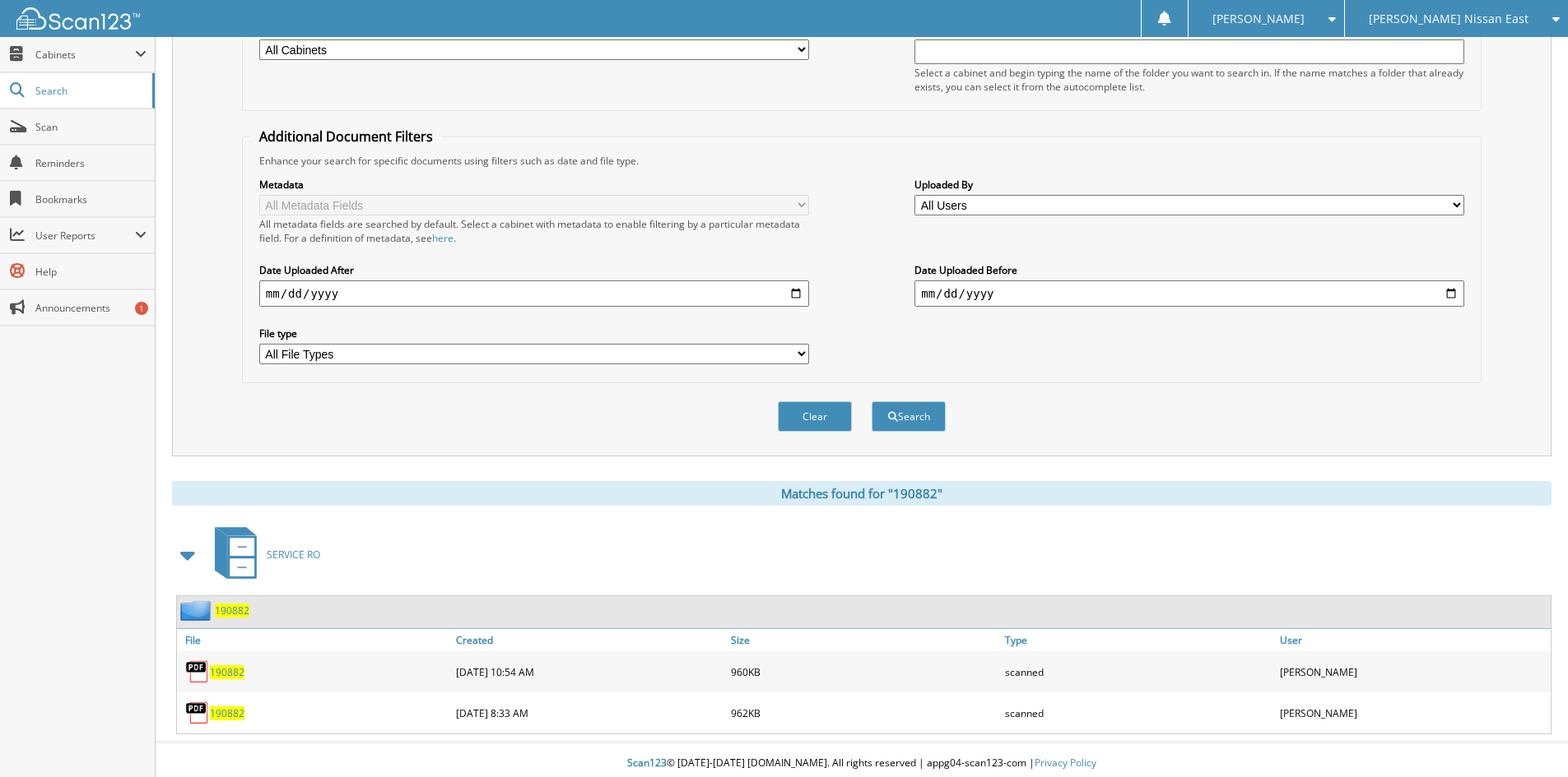
scroll to position [248, 0]
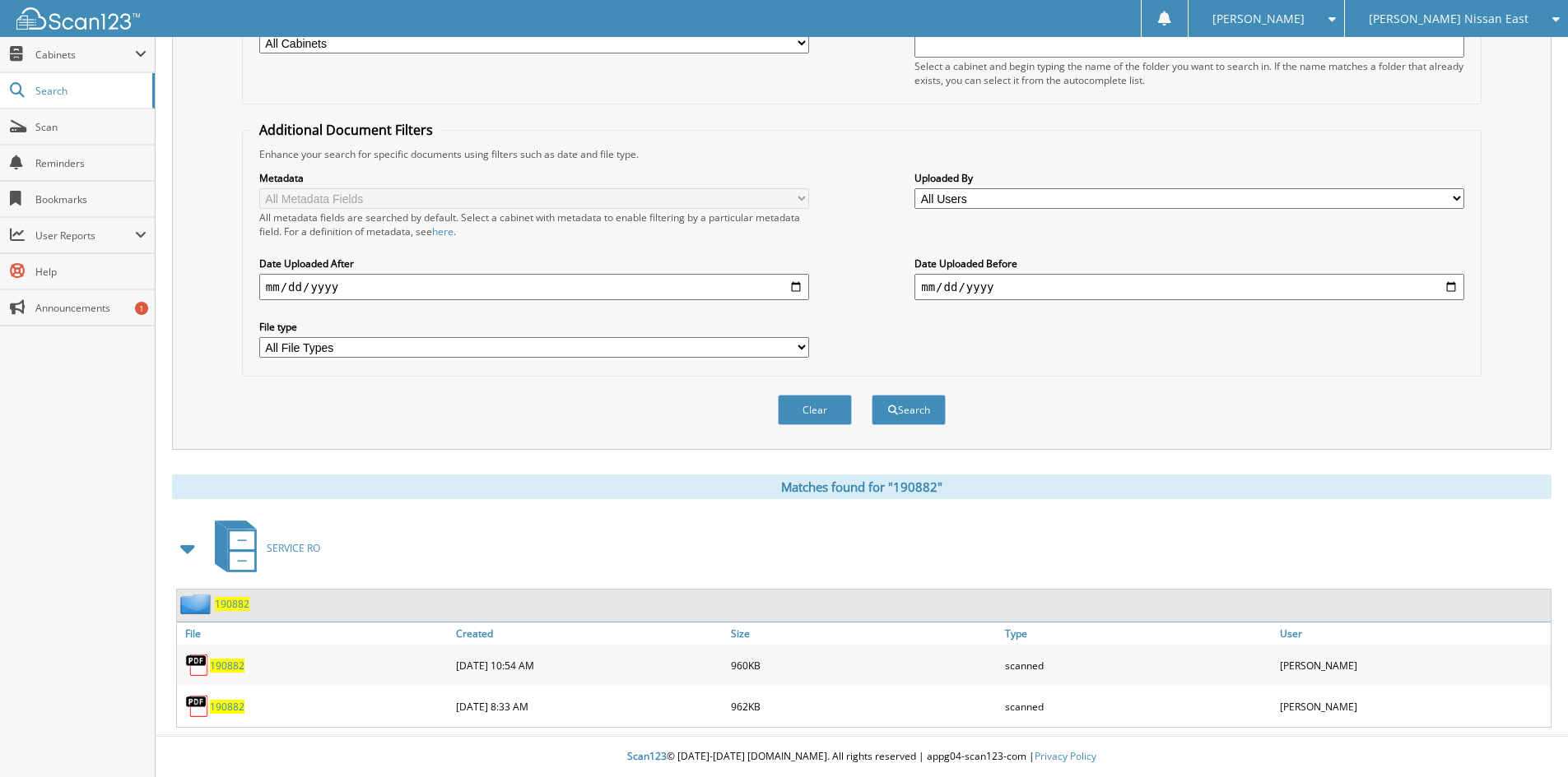
click at [224, 665] on span "190882" at bounding box center [228, 666] width 35 height 14
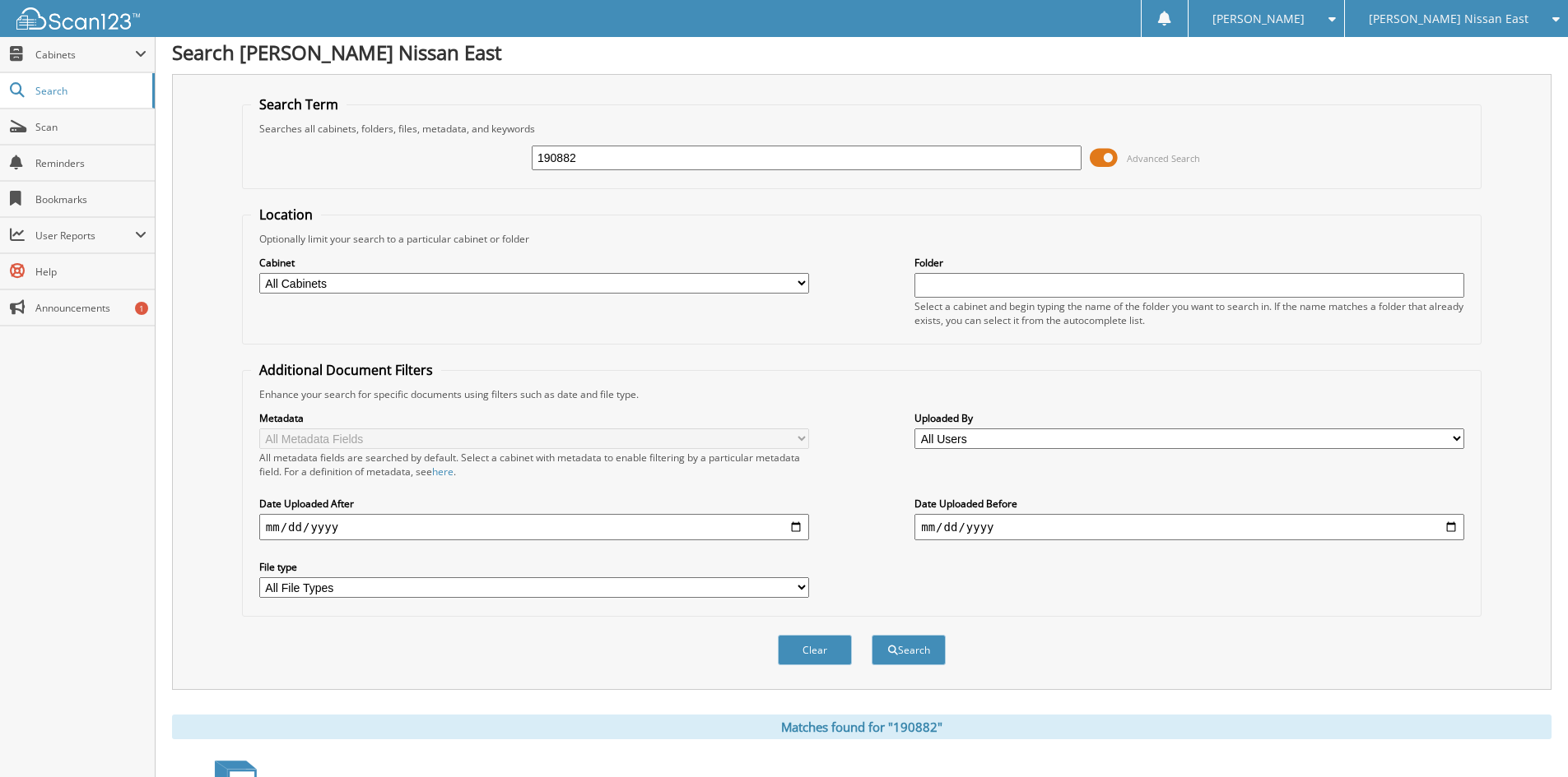
scroll to position [0, 0]
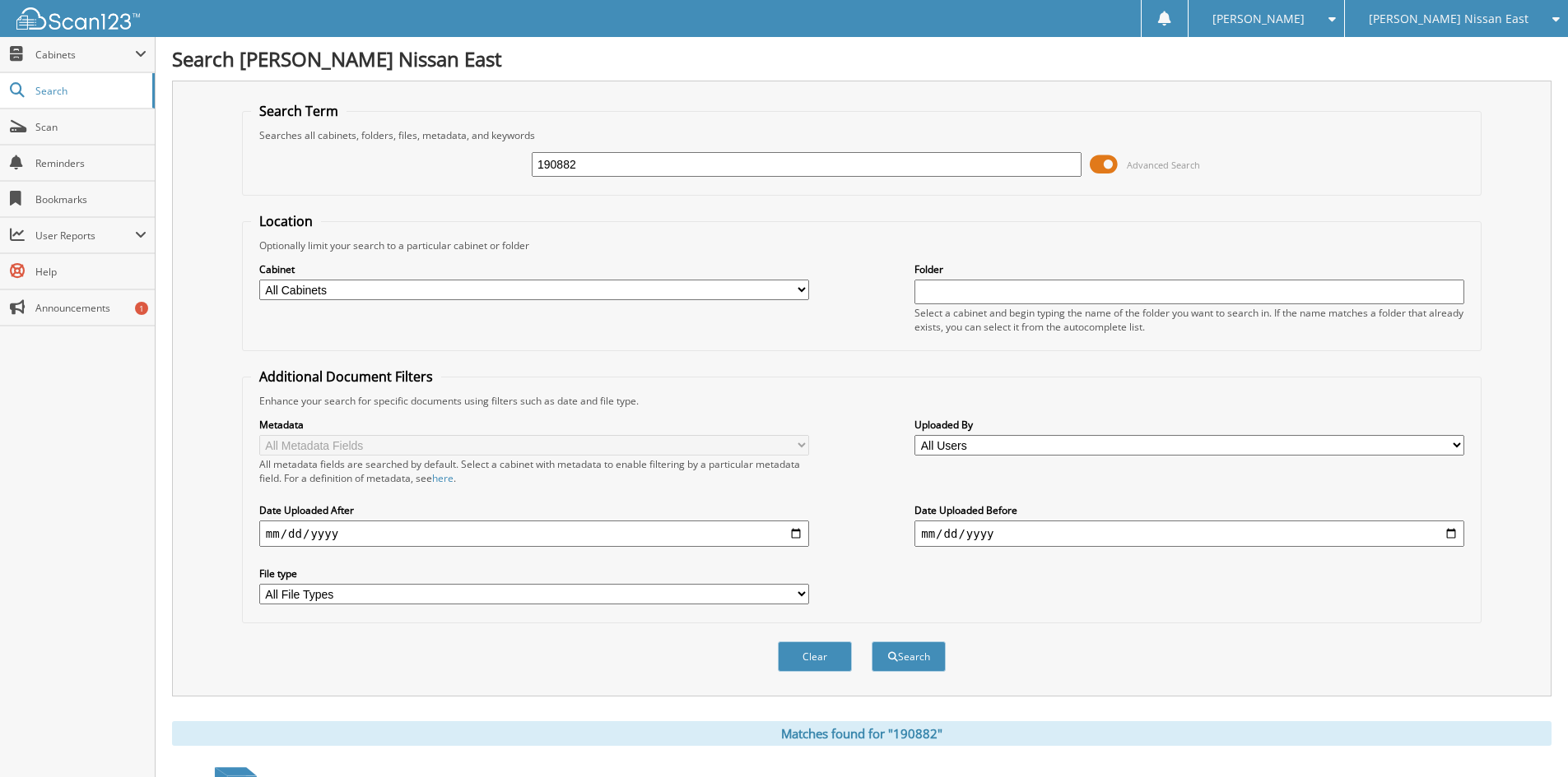
drag, startPoint x: 617, startPoint y: 166, endPoint x: 369, endPoint y: 194, distance: 249.6
click at [369, 194] on fieldset "Search Term Searches all cabinets, folders, files, metadata, and keywords 19088…" at bounding box center [862, 149] width 1240 height 94
type input "190852"
click at [871, 642] on button "Search" at bounding box center [908, 657] width 74 height 30
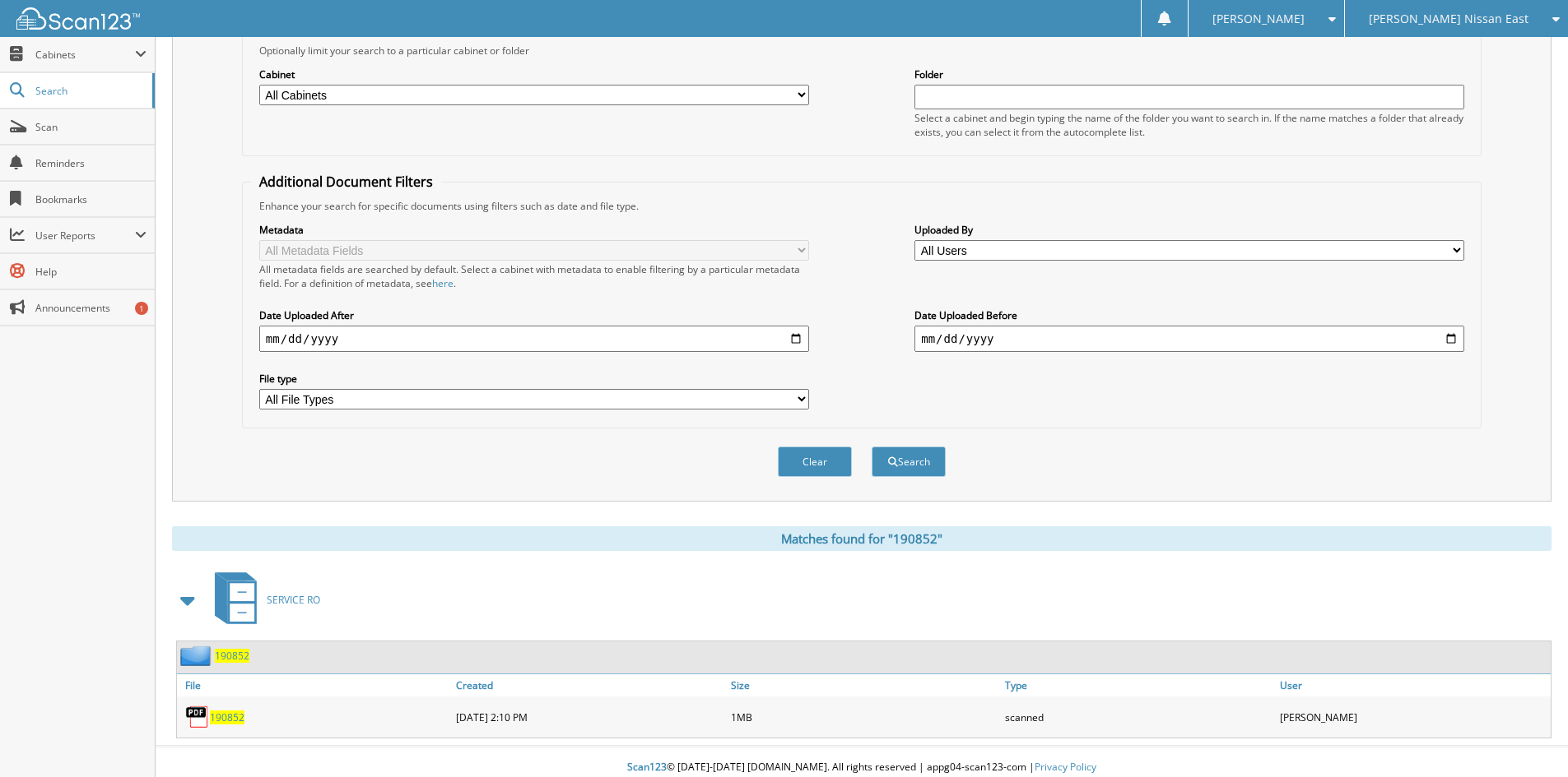
scroll to position [207, 0]
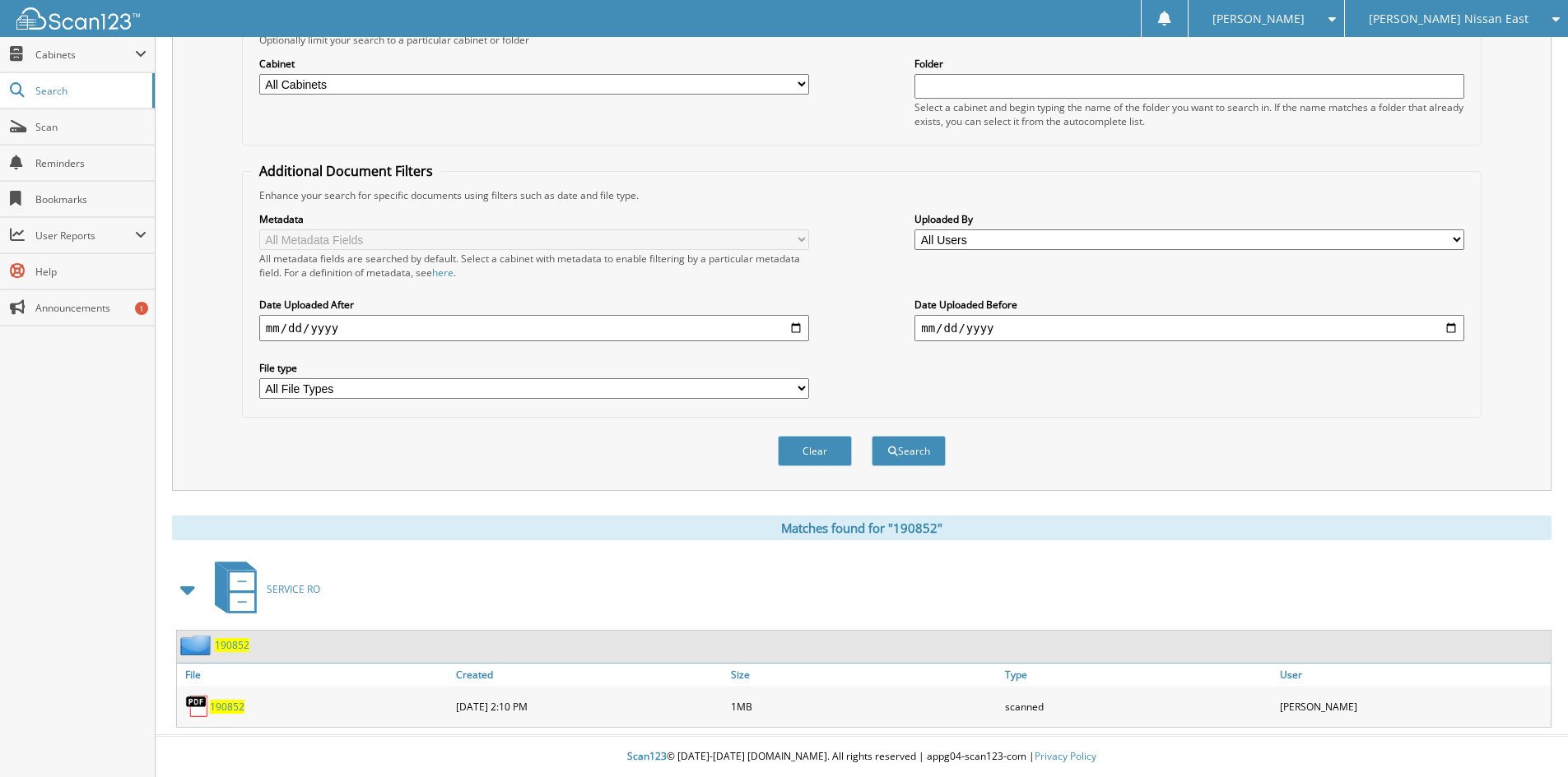
click at [225, 706] on span "190852" at bounding box center [228, 707] width 35 height 14
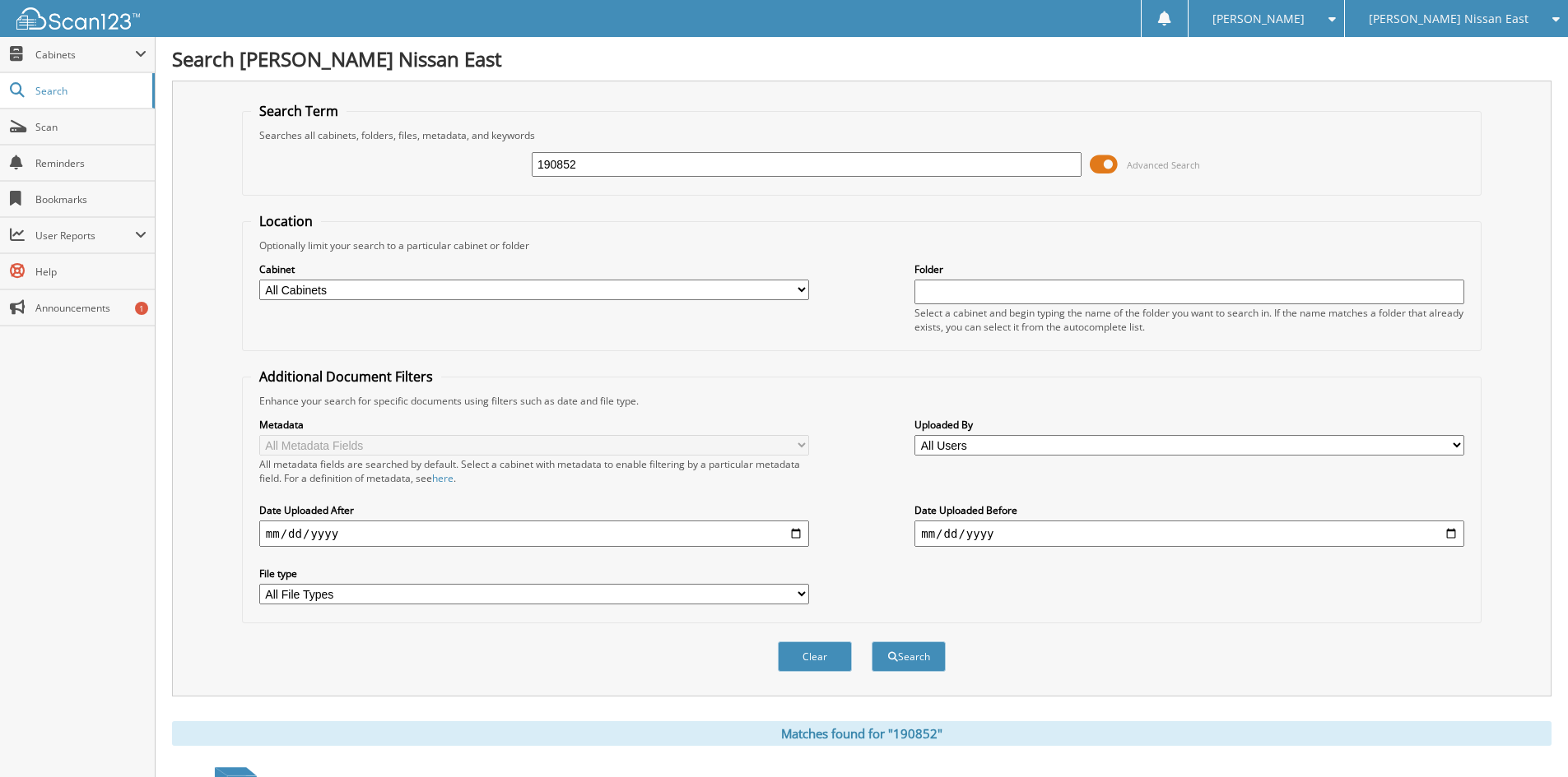
drag, startPoint x: 508, startPoint y: 164, endPoint x: 468, endPoint y: 167, distance: 40.1
click at [468, 167] on div "190852 Advanced Search" at bounding box center [861, 165] width 1222 height 44
type input "188553"
click at [871, 642] on button "Search" at bounding box center [908, 657] width 74 height 30
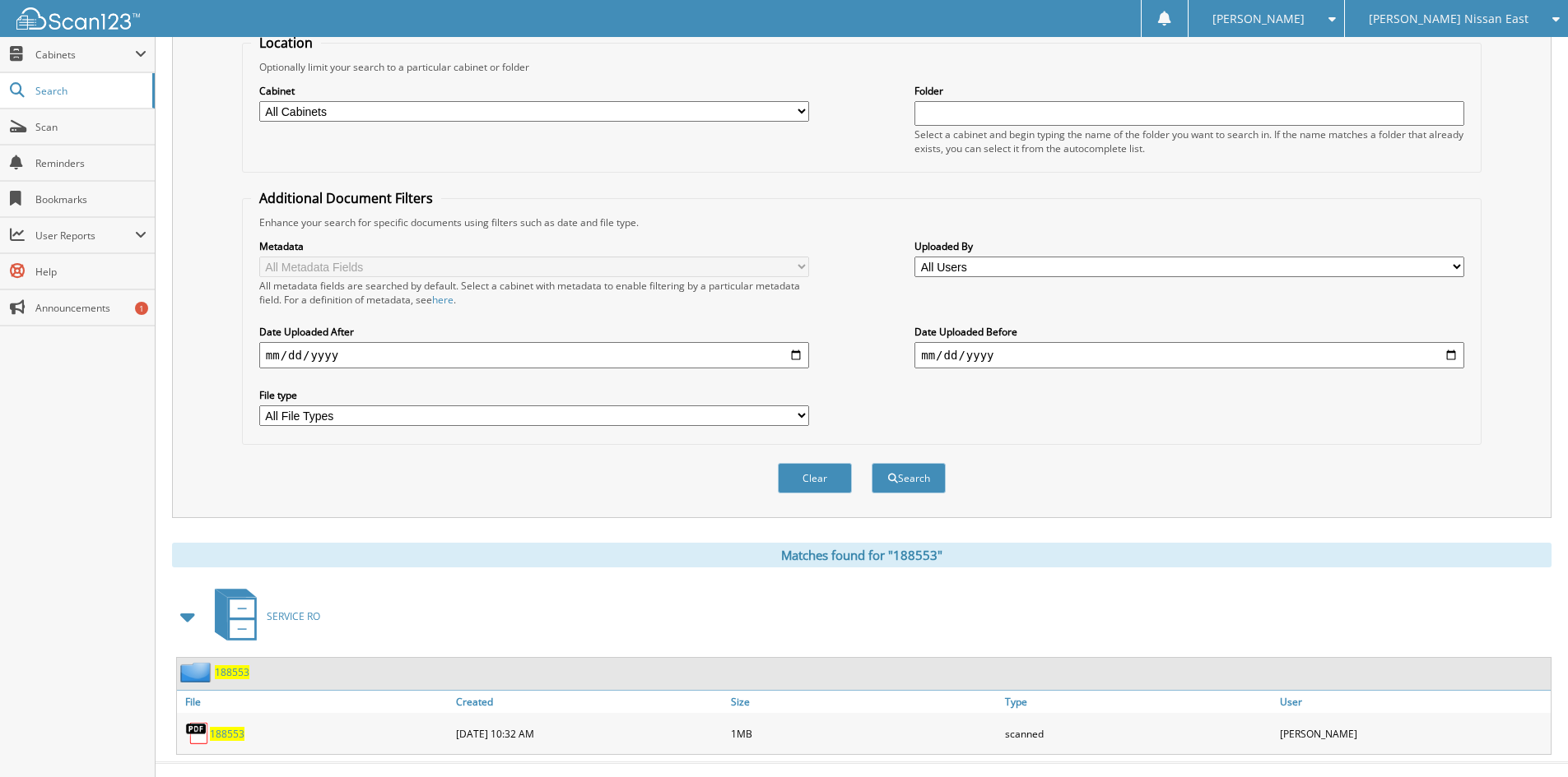
scroll to position [207, 0]
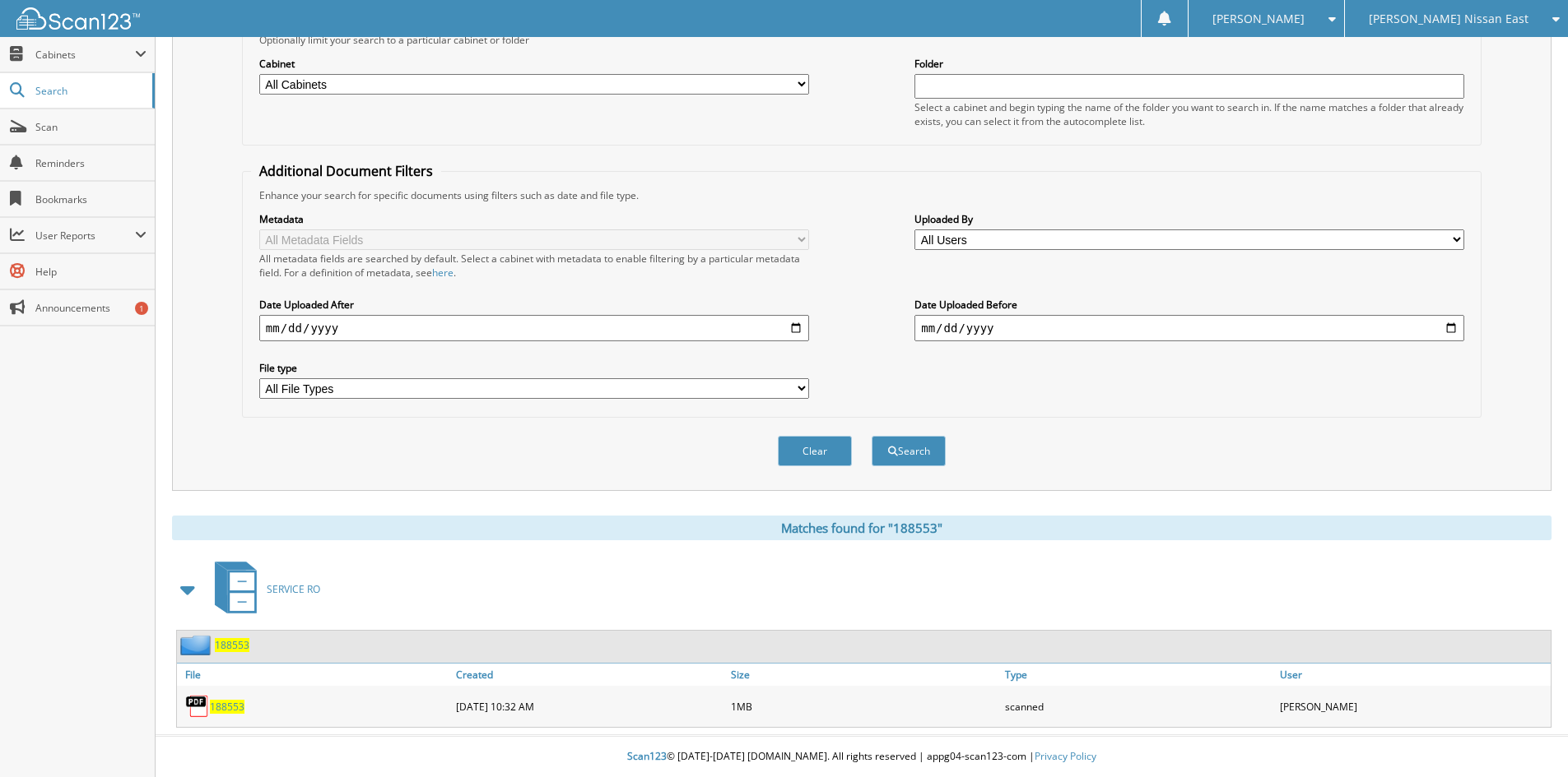
click at [228, 707] on span "188553" at bounding box center [228, 707] width 35 height 14
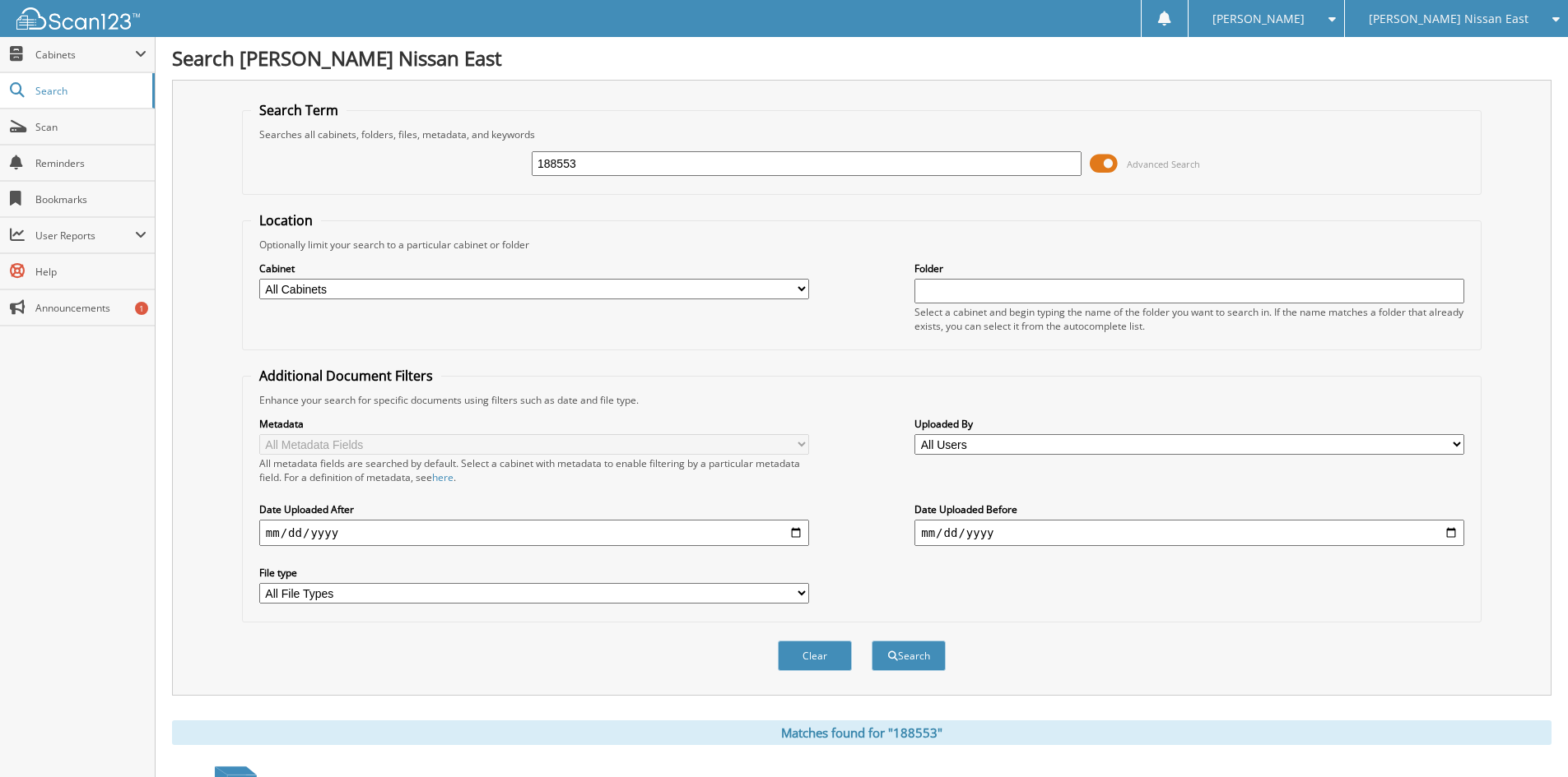
scroll to position [0, 0]
drag, startPoint x: 589, startPoint y: 159, endPoint x: 483, endPoint y: 167, distance: 106.3
click at [483, 167] on div "188553 Advanced Search" at bounding box center [861, 165] width 1222 height 44
type input "189641"
click at [871, 642] on button "Search" at bounding box center [908, 657] width 74 height 30
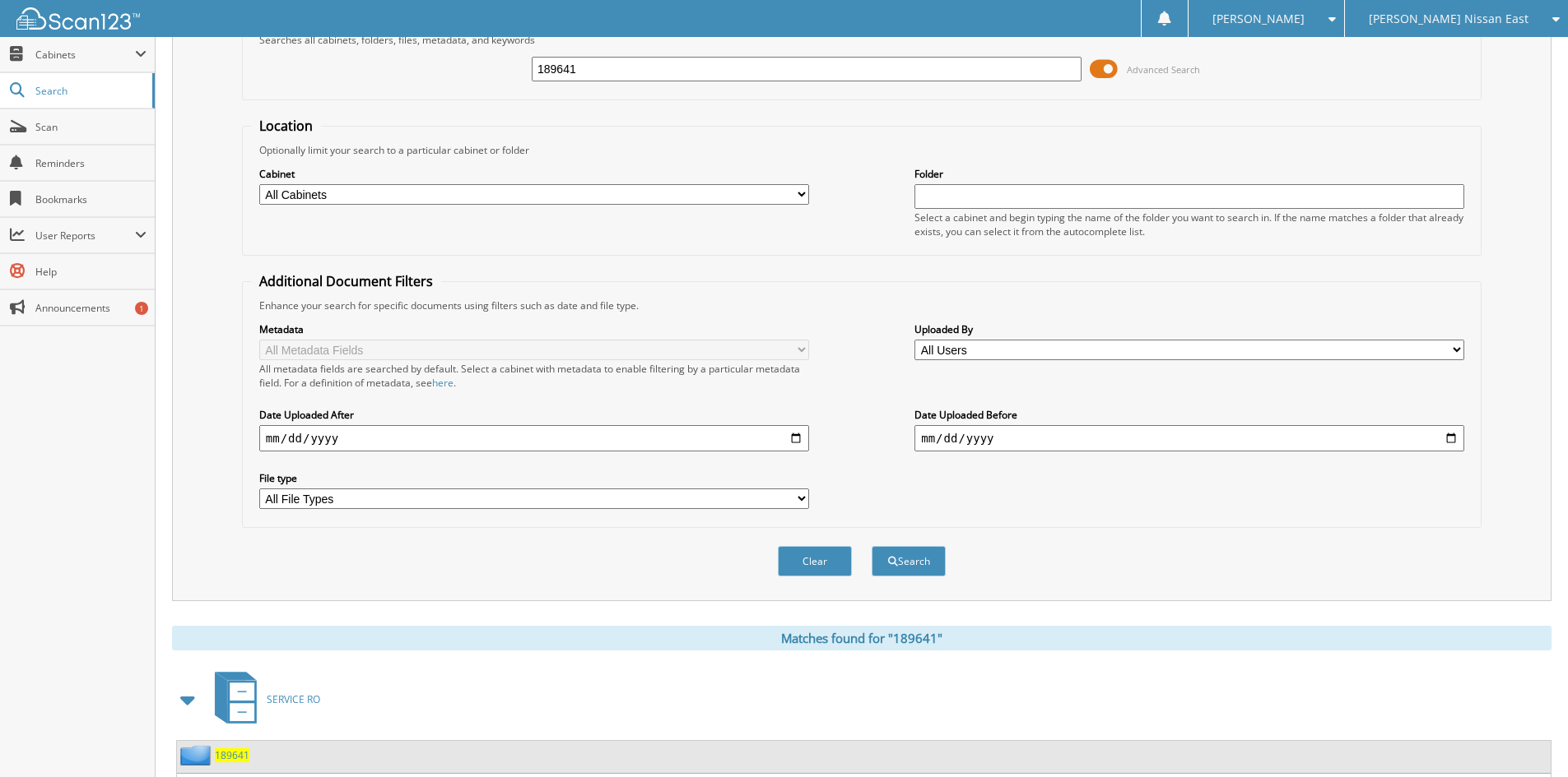
scroll to position [248, 0]
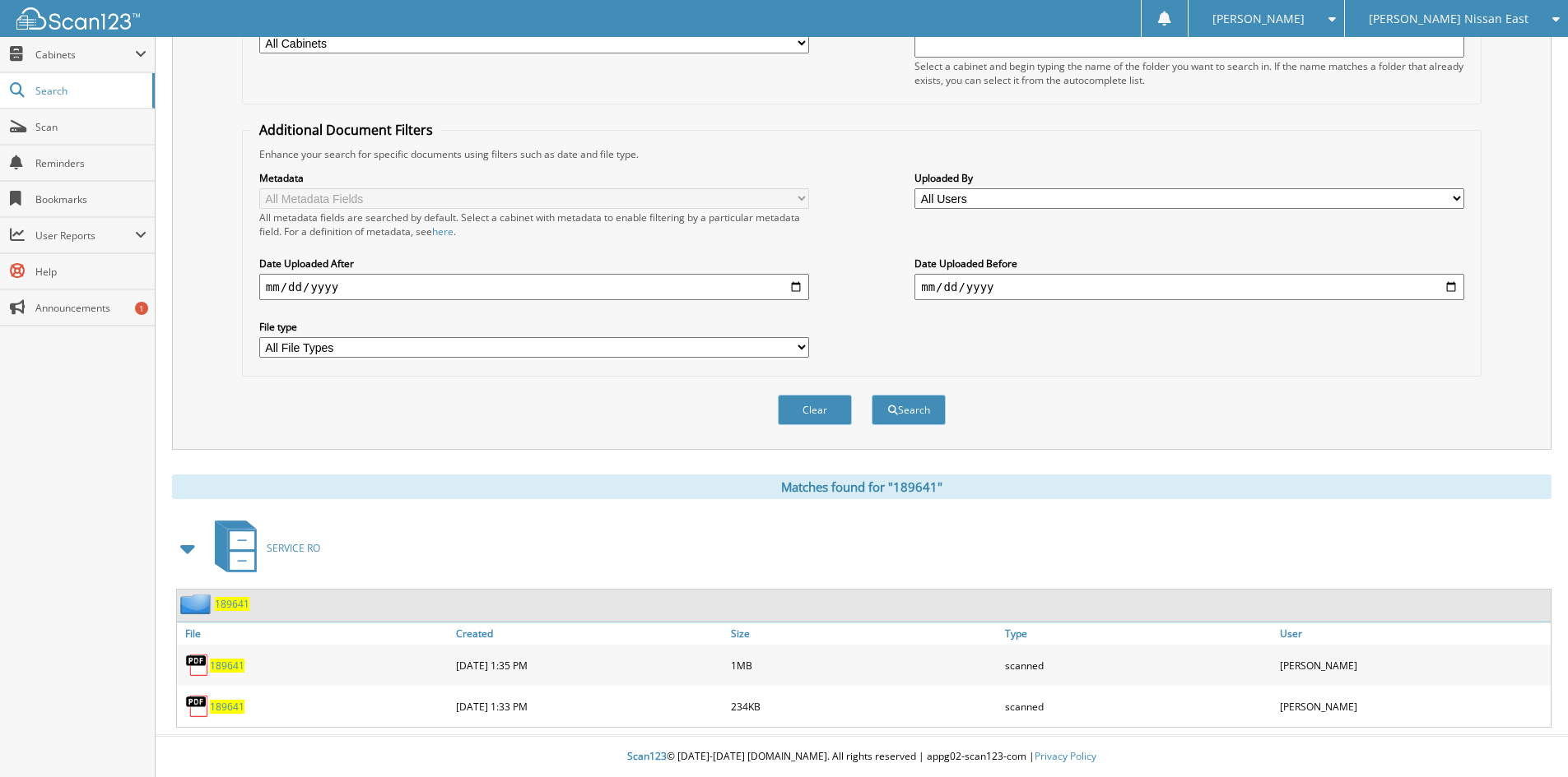
click at [218, 667] on span "189641" at bounding box center [228, 666] width 35 height 14
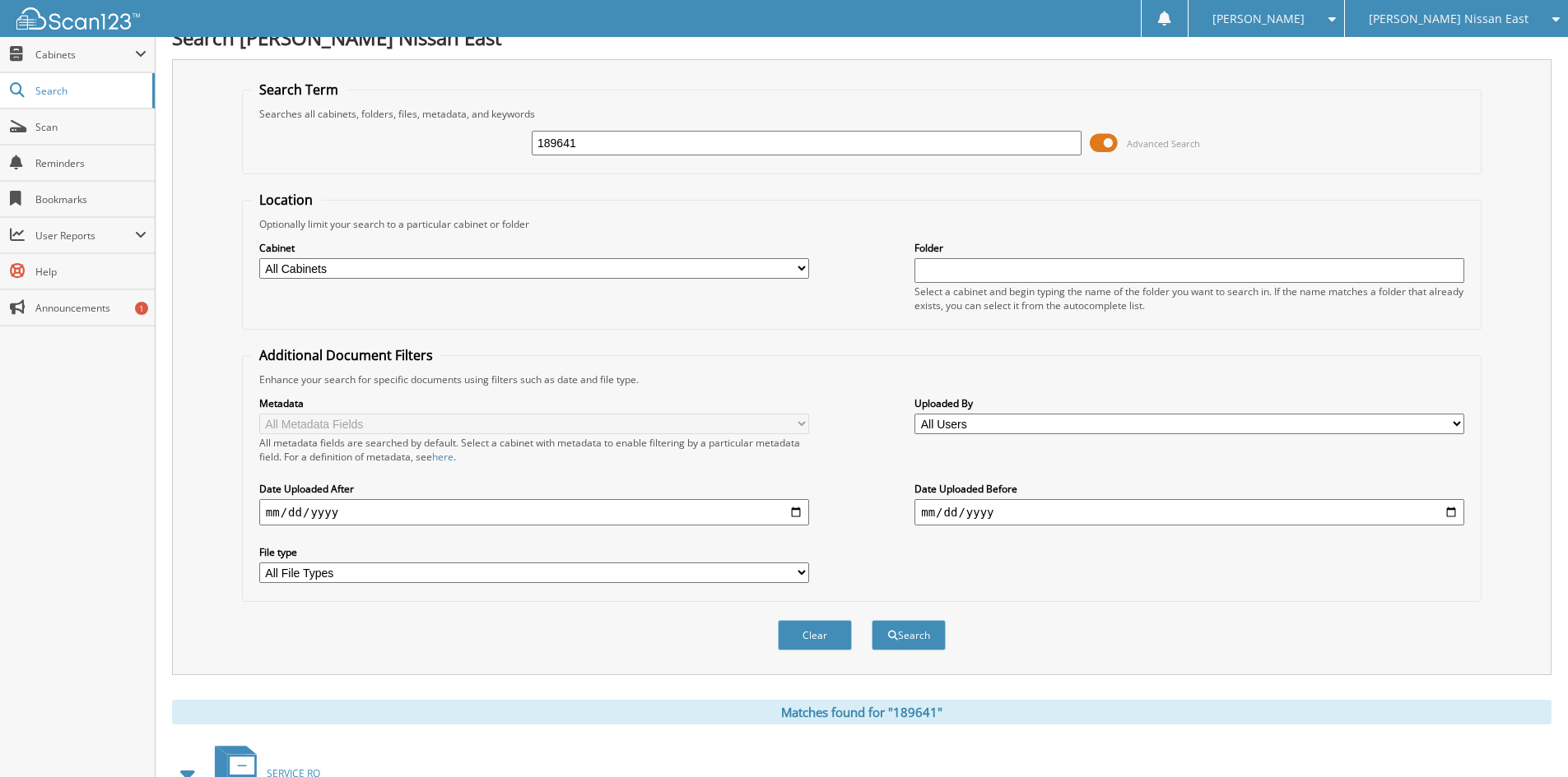
scroll to position [0, 0]
